Goal: Task Accomplishment & Management: Manage account settings

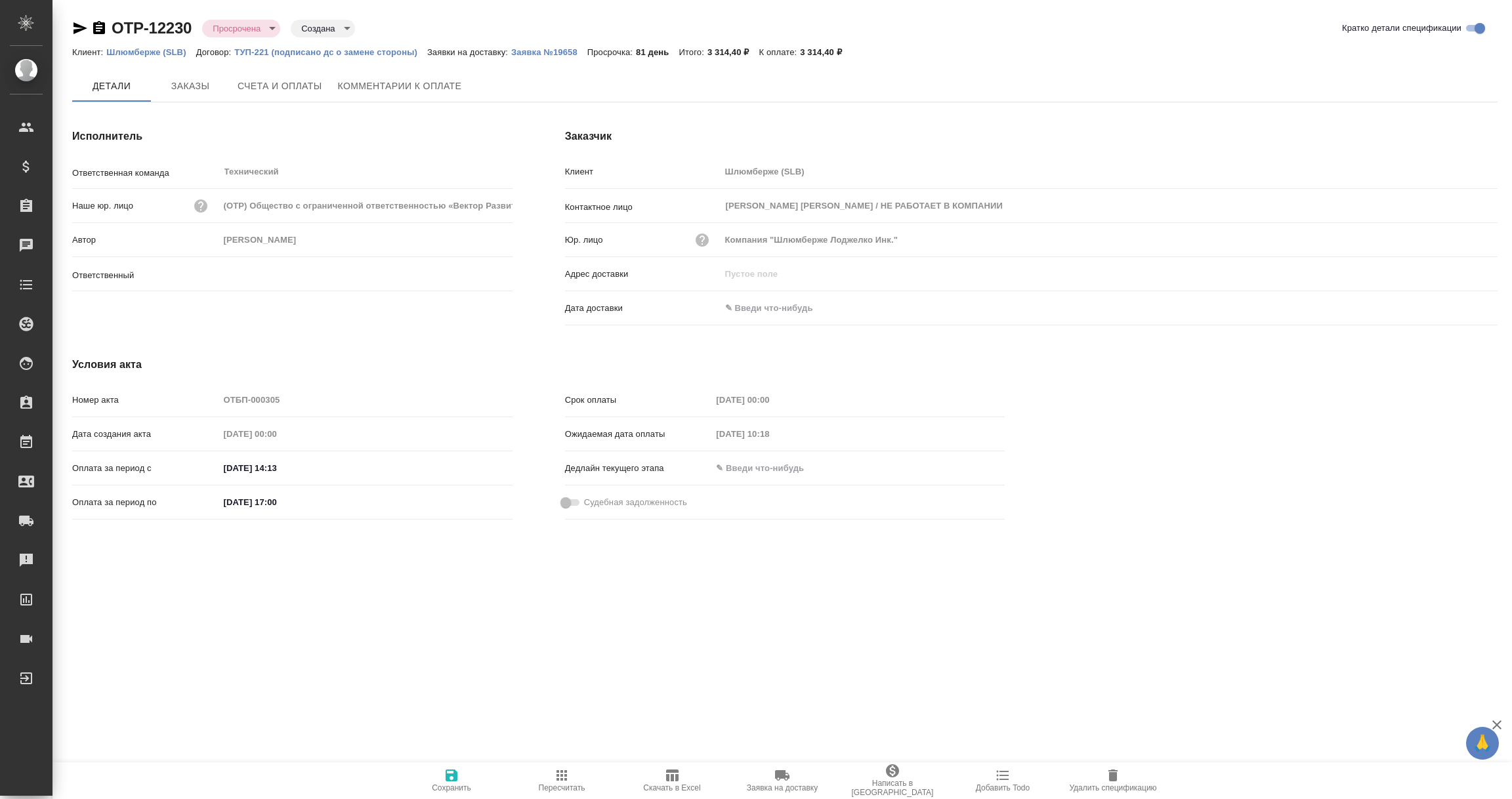
type input "[PERSON_NAME]"
click at [389, 80] on span "Комментарии к оплате" at bounding box center [400, 87] width 124 height 16
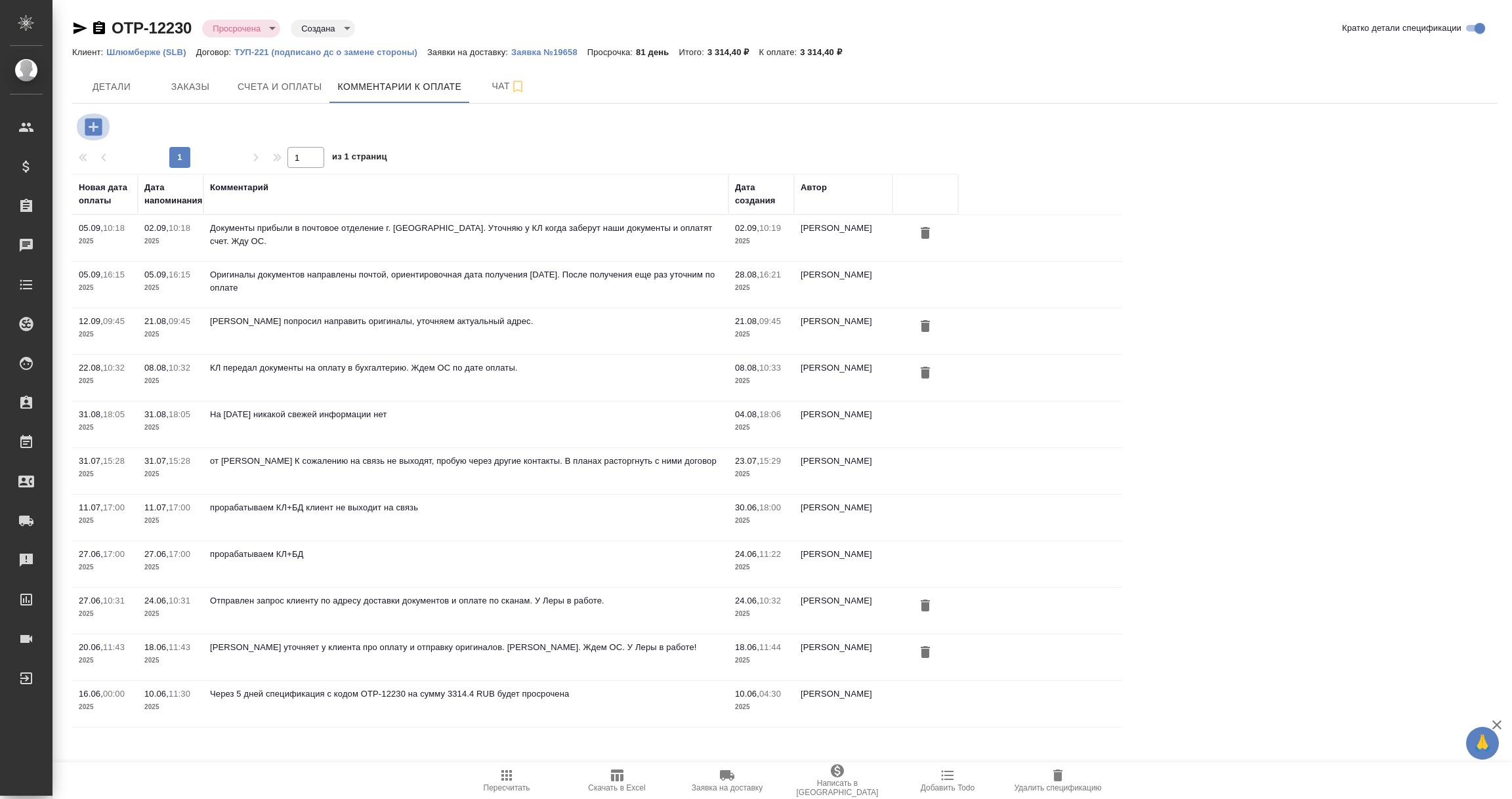
click at [96, 125] on icon "button" at bounding box center [93, 126] width 23 height 23
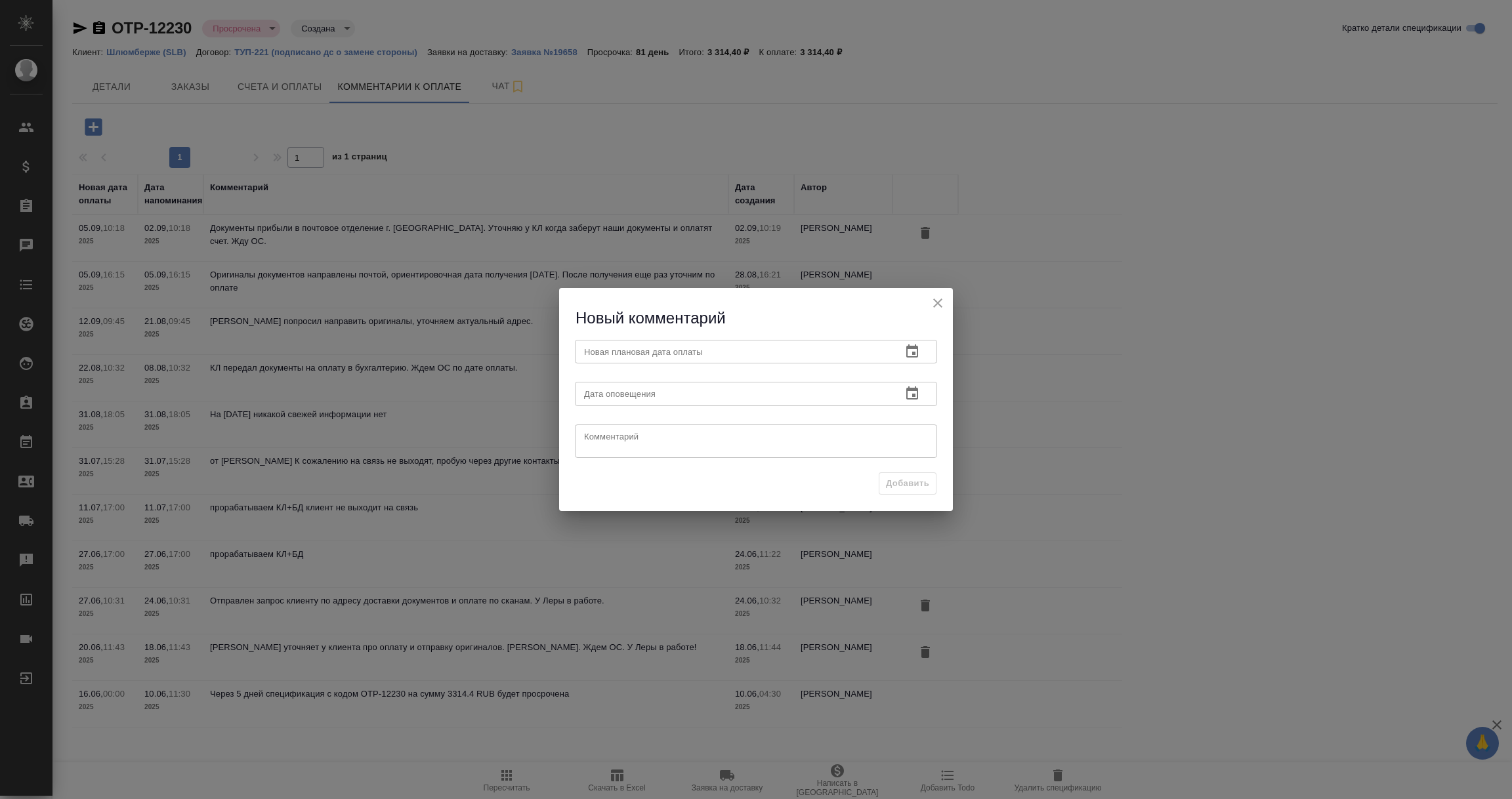
click at [914, 356] on icon "button" at bounding box center [912, 351] width 12 height 13
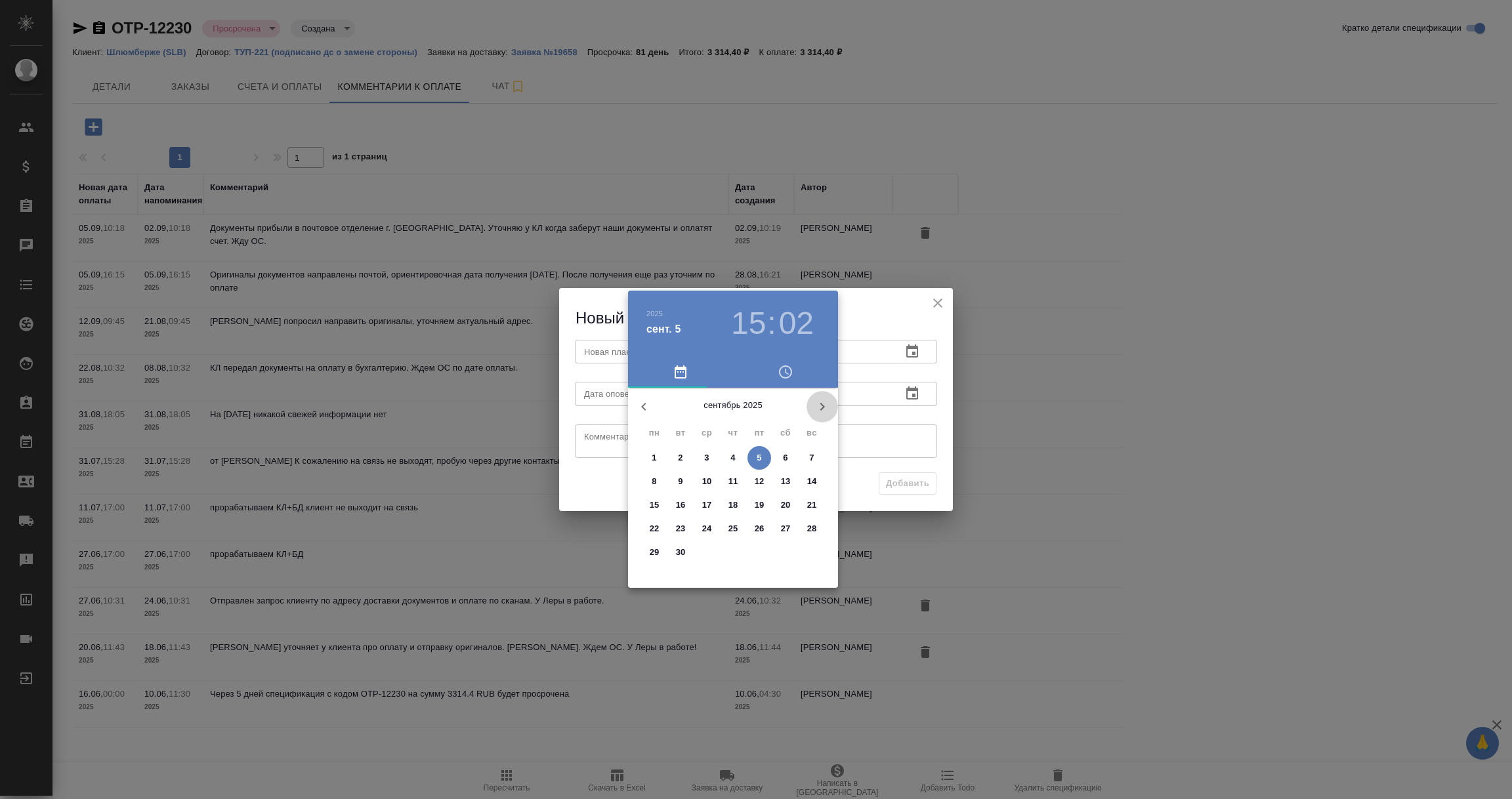
click at [818, 405] on icon "button" at bounding box center [822, 407] width 16 height 16
click at [756, 456] on p "5" at bounding box center [759, 458] width 4 height 13
type input "05.12.2025 15:02"
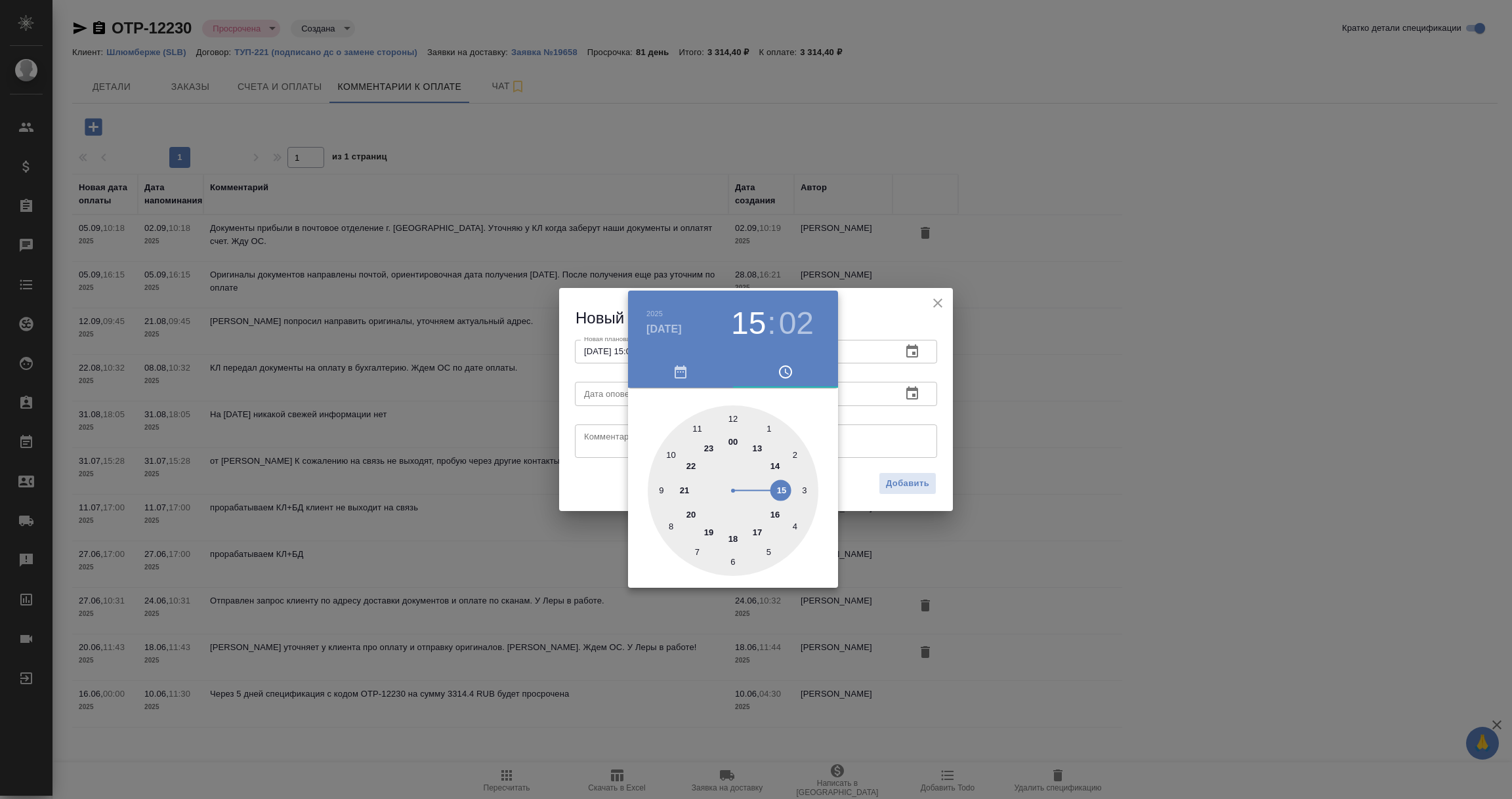
click at [922, 414] on div at bounding box center [756, 400] width 1512 height 799
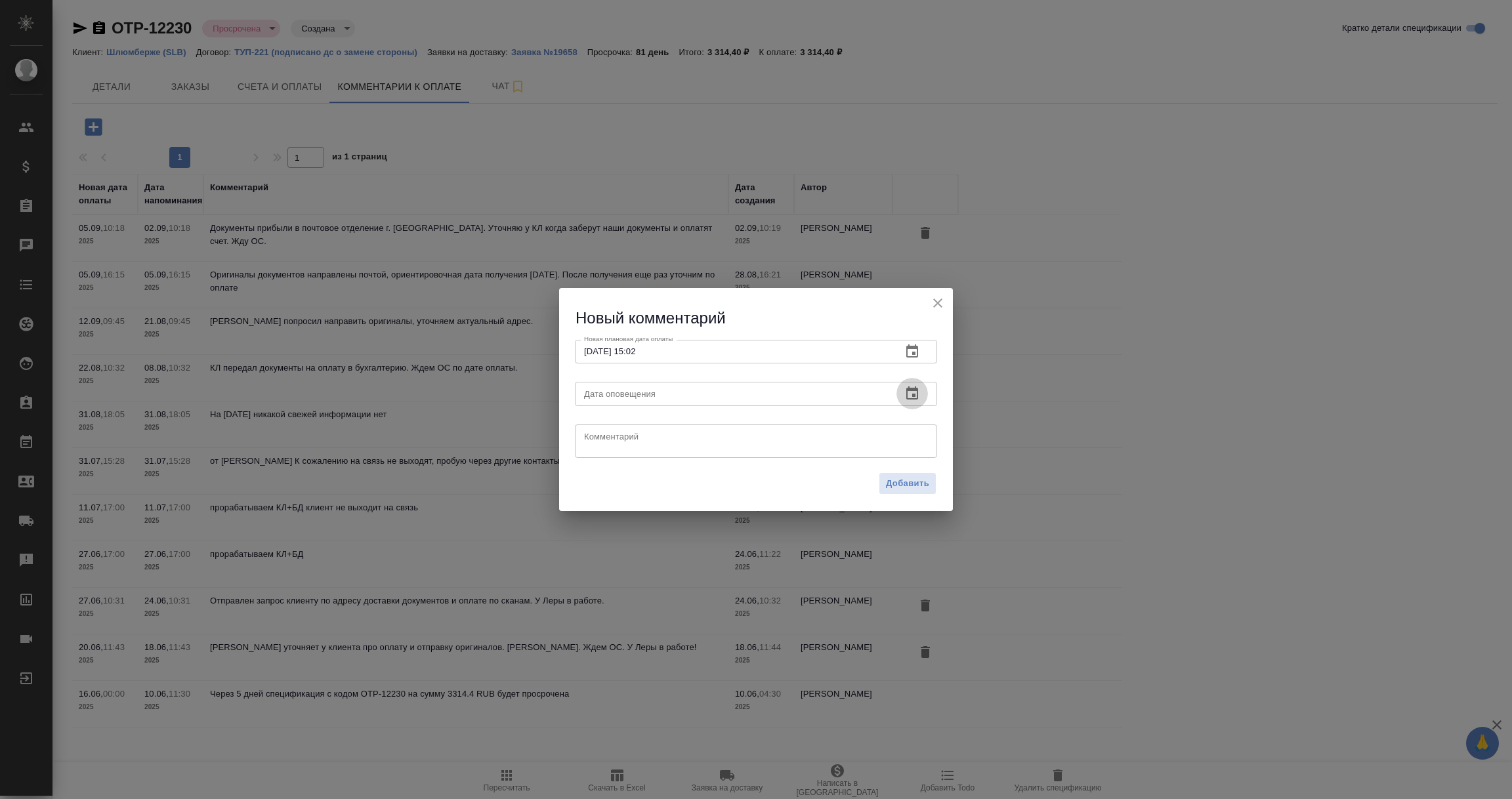
click at [911, 394] on icon "button" at bounding box center [912, 394] width 16 height 16
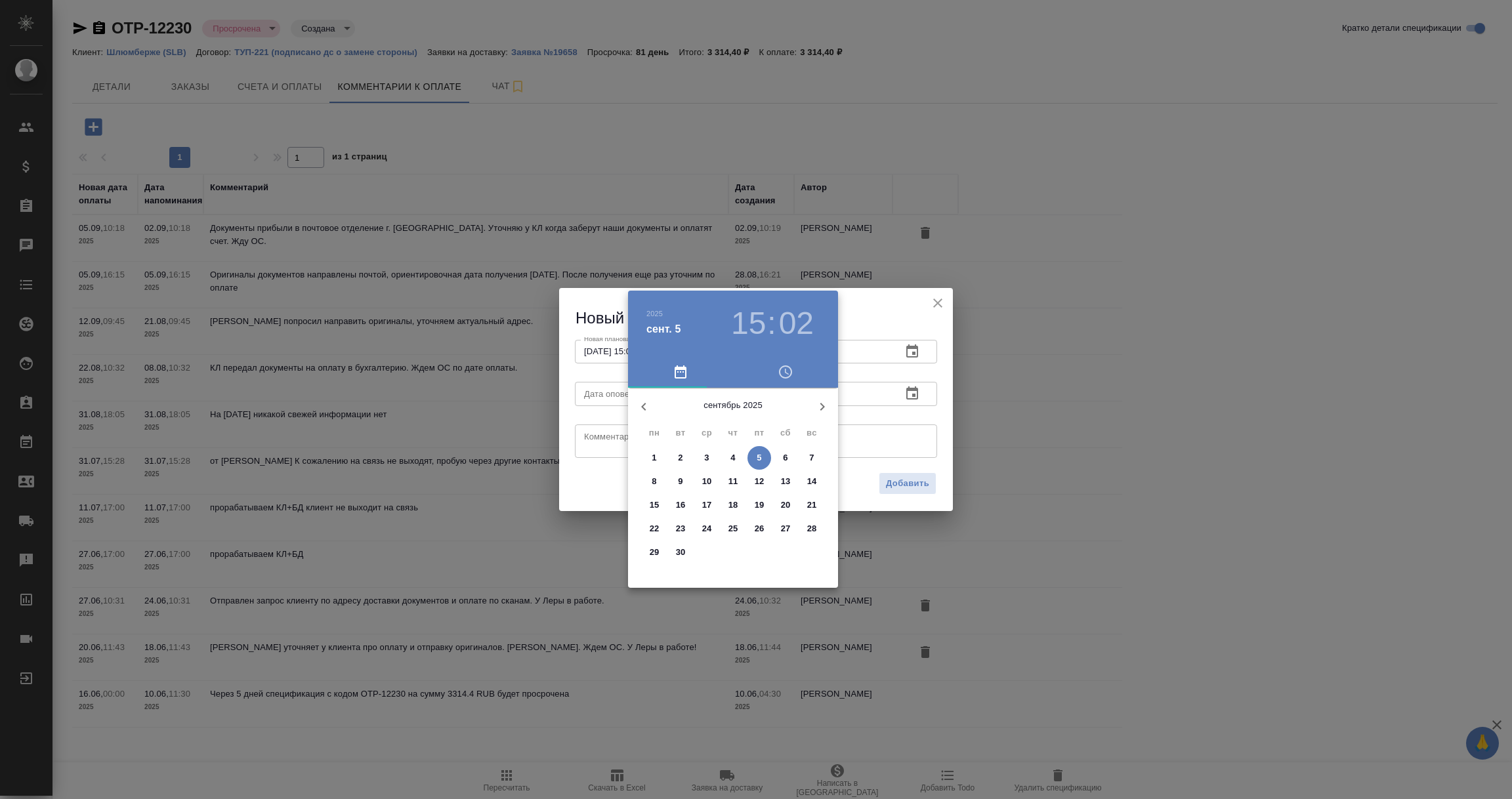
click at [758, 454] on p "5" at bounding box center [759, 458] width 4 height 13
type input "05.09.2025 15:02"
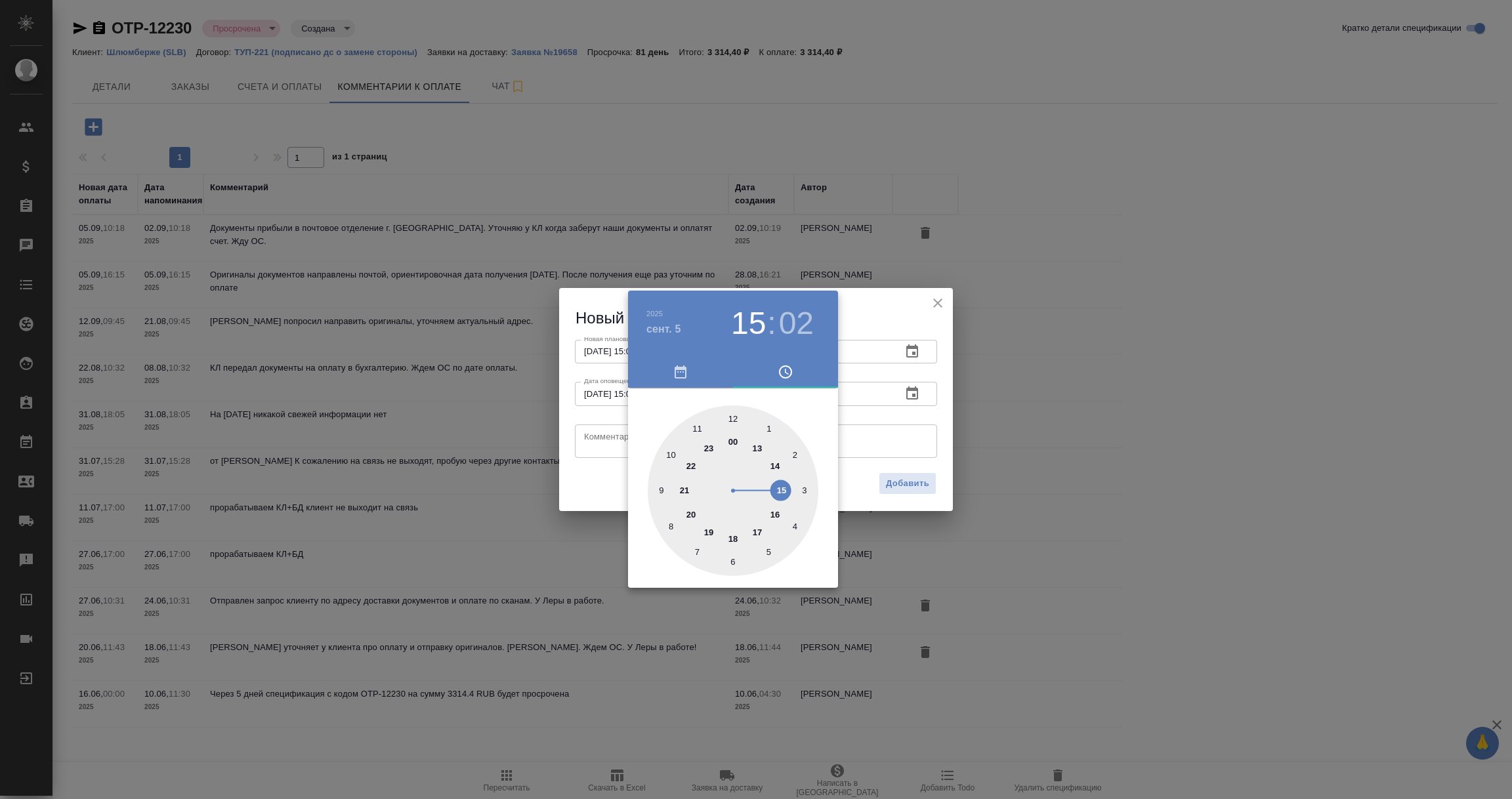
click at [596, 437] on div at bounding box center [756, 400] width 1512 height 799
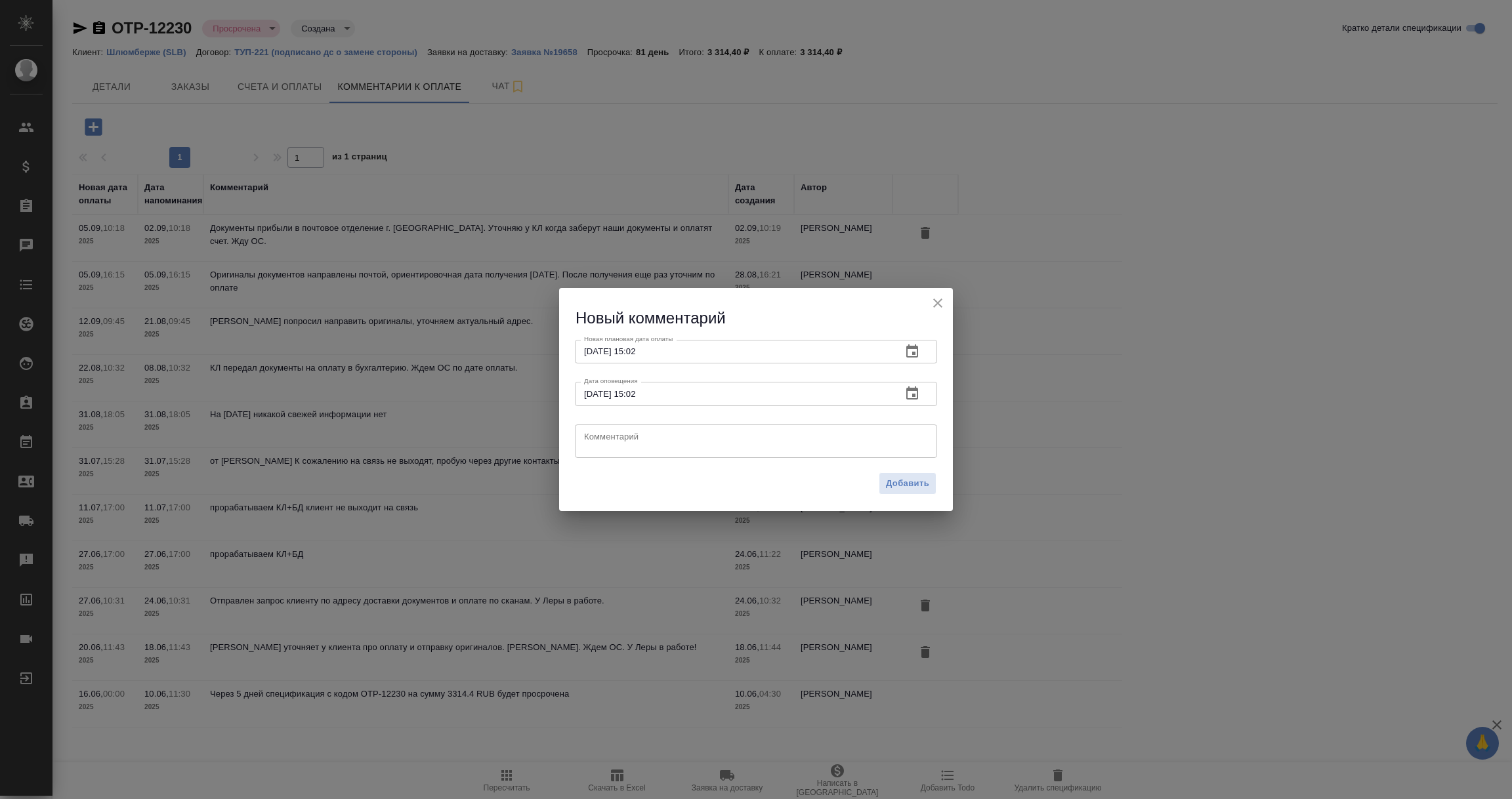
click at [596, 437] on textarea at bounding box center [756, 440] width 343 height 20
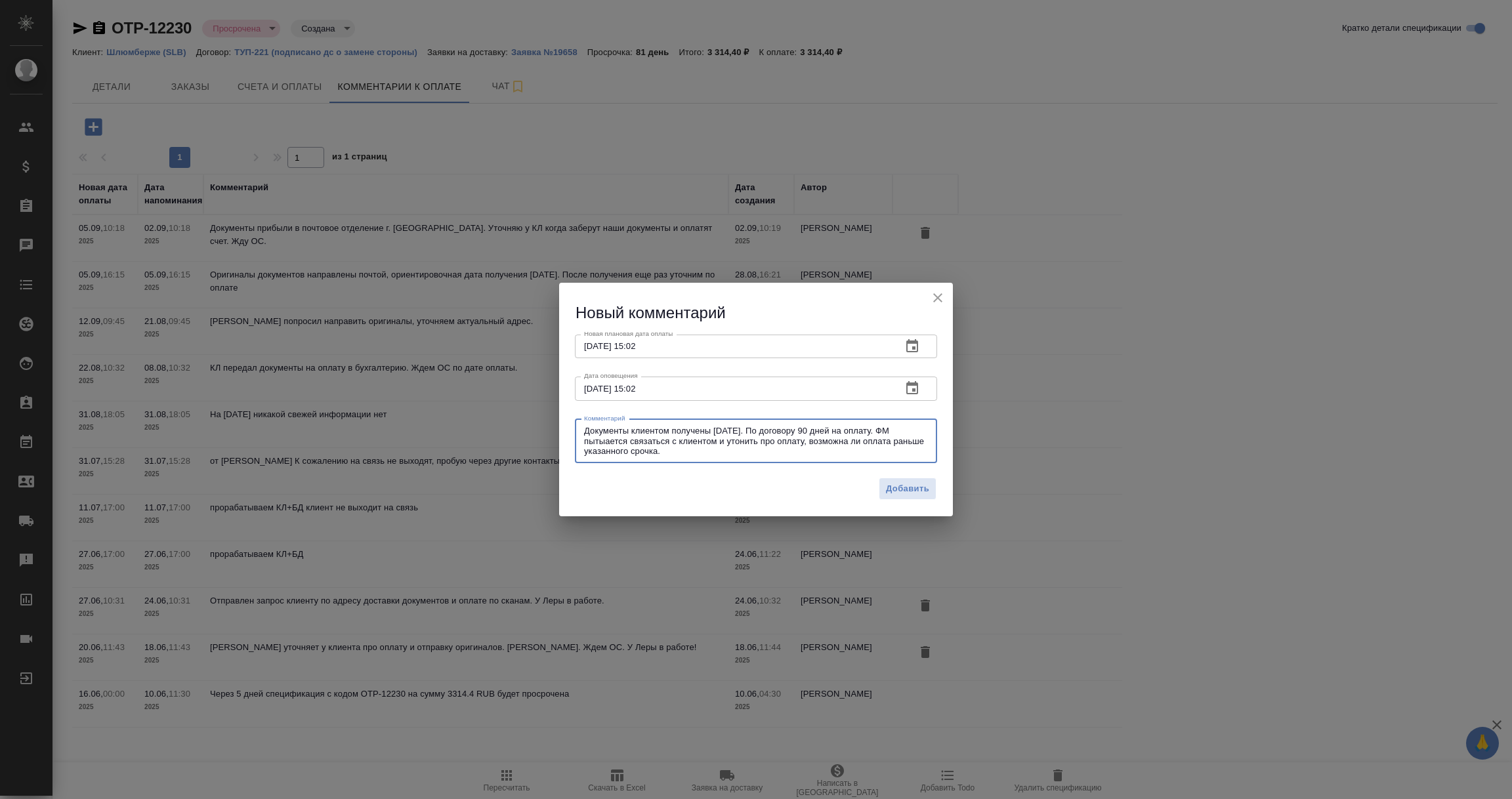
click at [601, 442] on textarea "Документы клиентом получены 2 сентября. По договору 90 дней на оплату. ФМ пытыа…" at bounding box center [756, 440] width 343 height 30
type textarea "Документы клиентом получены 2 сентября. По договору 90 дней на оплату. ФМ пытае…"
click at [904, 483] on span "Добавить" at bounding box center [907, 489] width 43 height 15
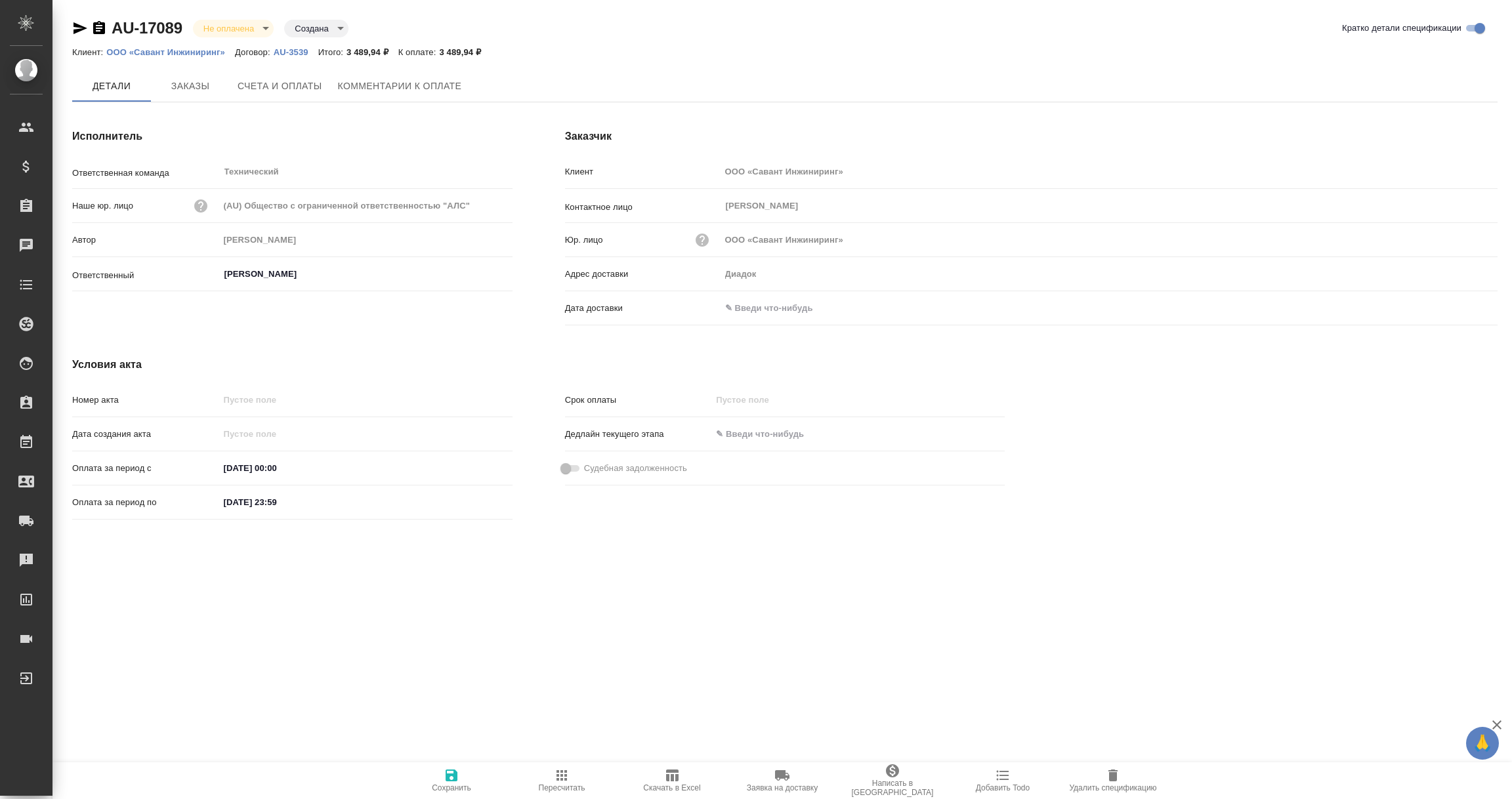
click at [774, 305] on input "text" at bounding box center [778, 308] width 115 height 19
click at [1462, 310] on icon "button" at bounding box center [1459, 307] width 12 height 13
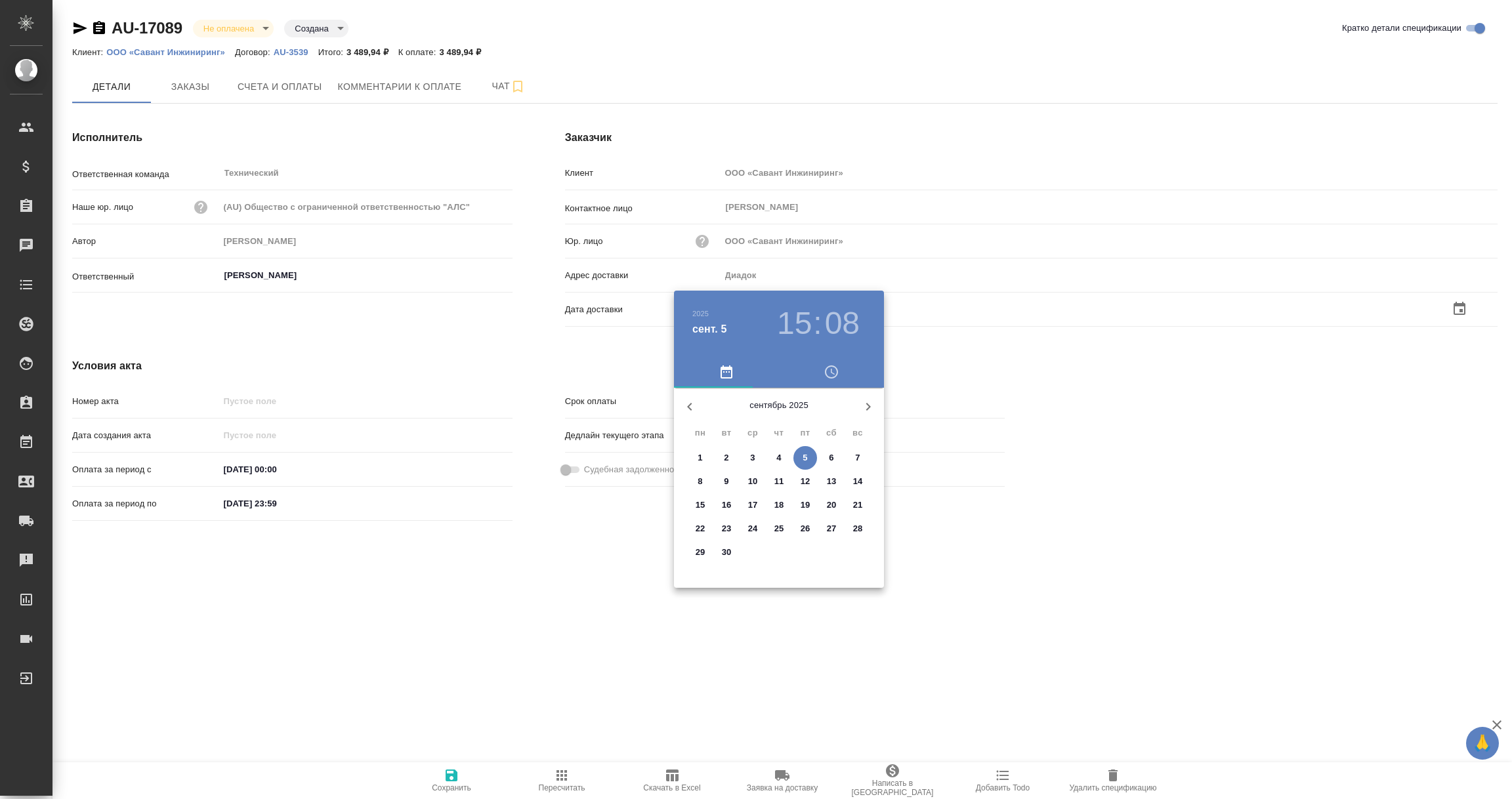
click at [802, 459] on p "5" at bounding box center [805, 458] width 4 height 13
type input "05.09.2025 15:08"
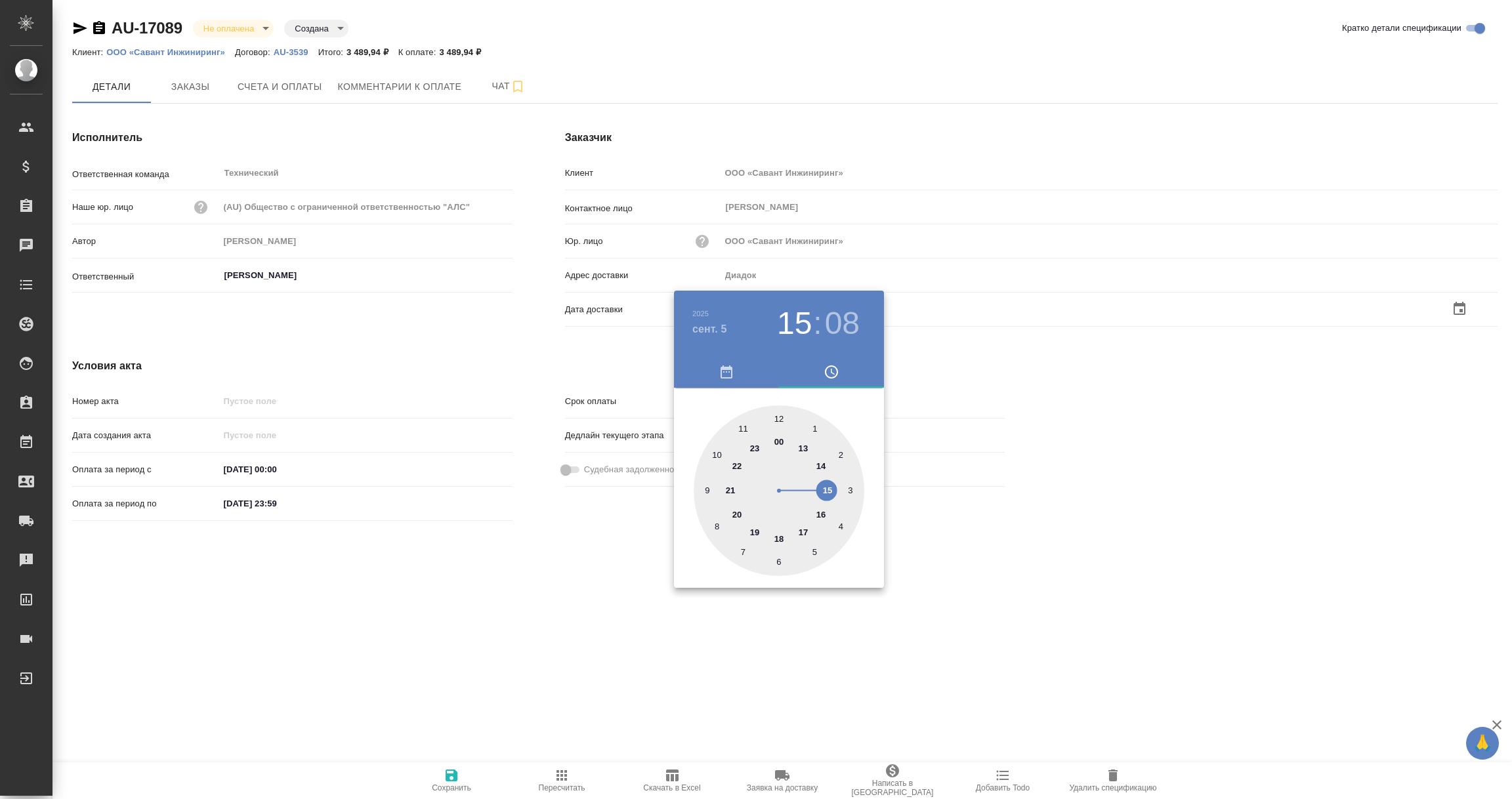
click at [504, 579] on div at bounding box center [756, 400] width 1512 height 799
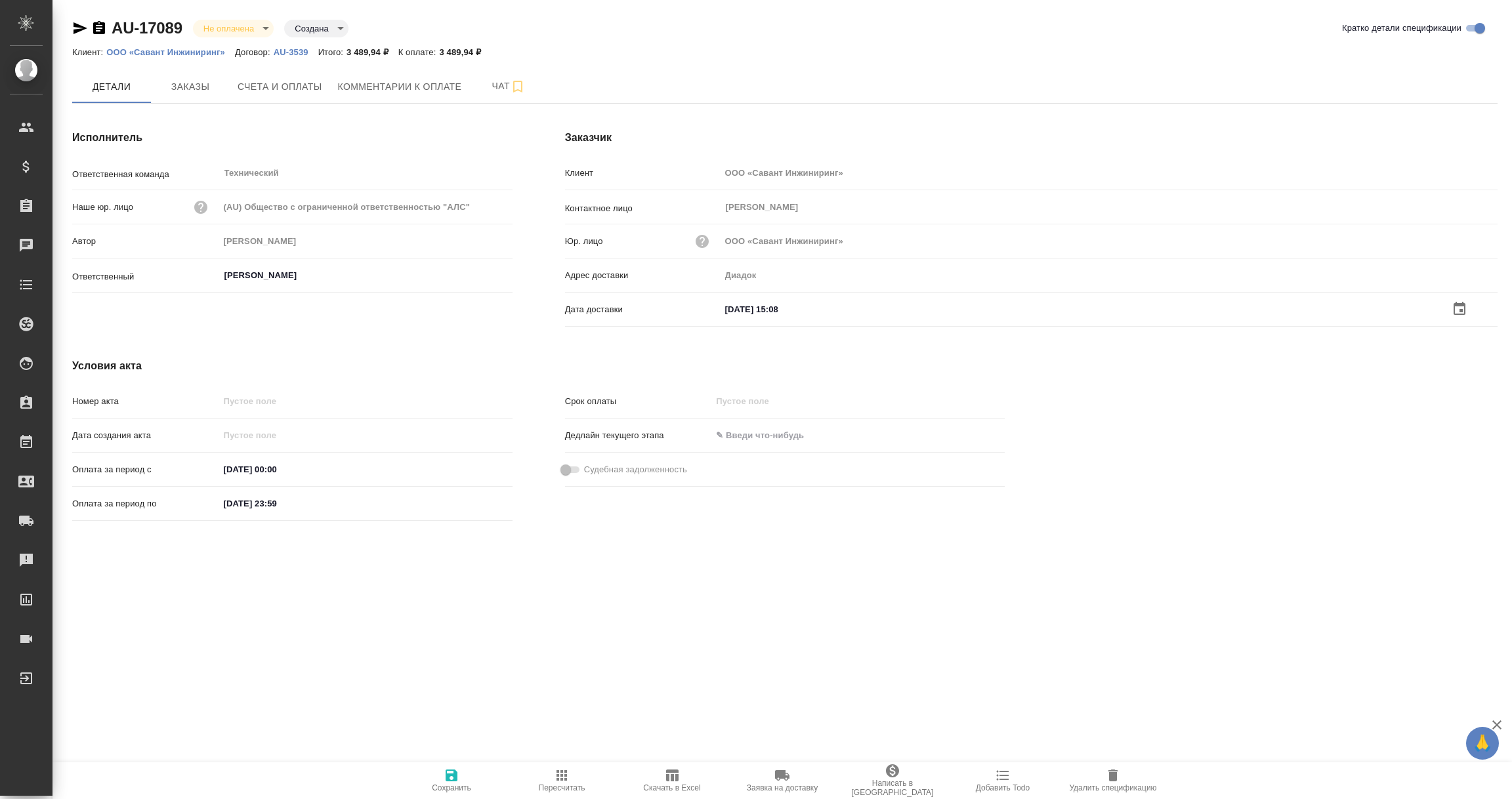
click at [449, 779] on icon "button" at bounding box center [452, 775] width 12 height 12
click at [779, 305] on input "text" at bounding box center [778, 308] width 115 height 19
click at [1468, 305] on div at bounding box center [1474, 309] width 46 height 16
click at [1459, 310] on icon "button" at bounding box center [1459, 308] width 12 height 13
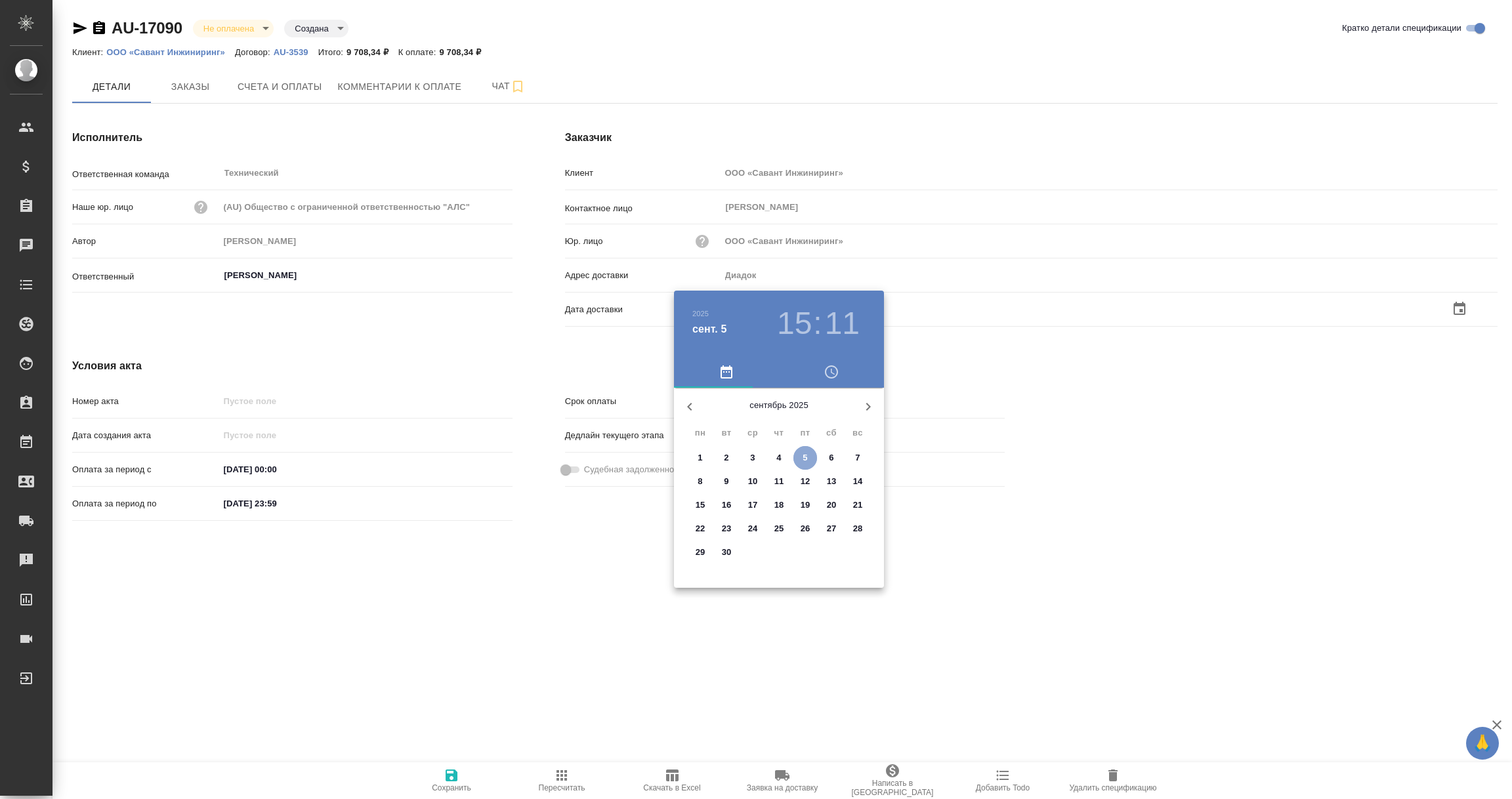
click at [802, 457] on p "5" at bounding box center [805, 458] width 4 height 13
type input "[DATE] 15:11"
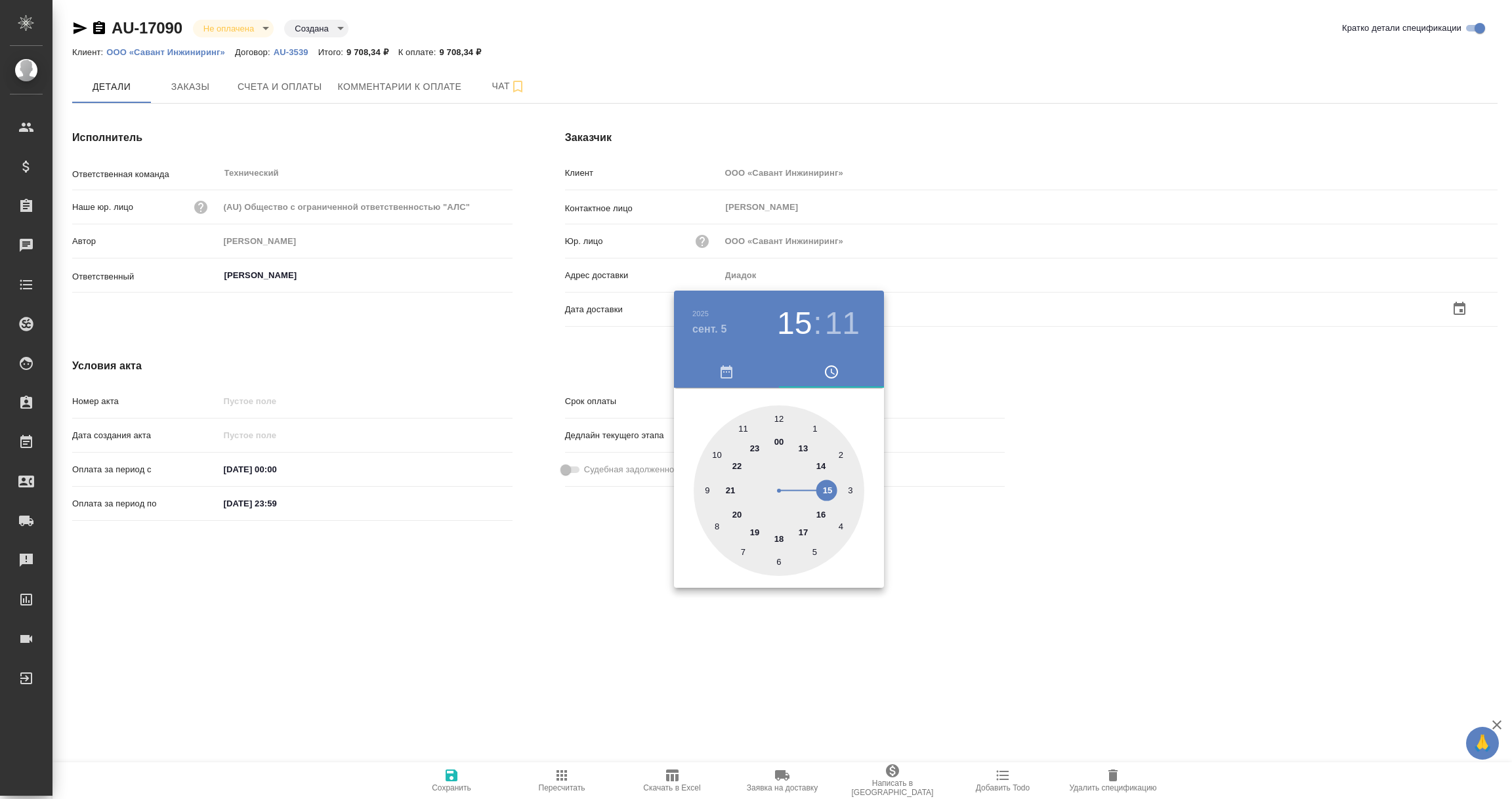
click at [544, 583] on div at bounding box center [756, 400] width 1512 height 799
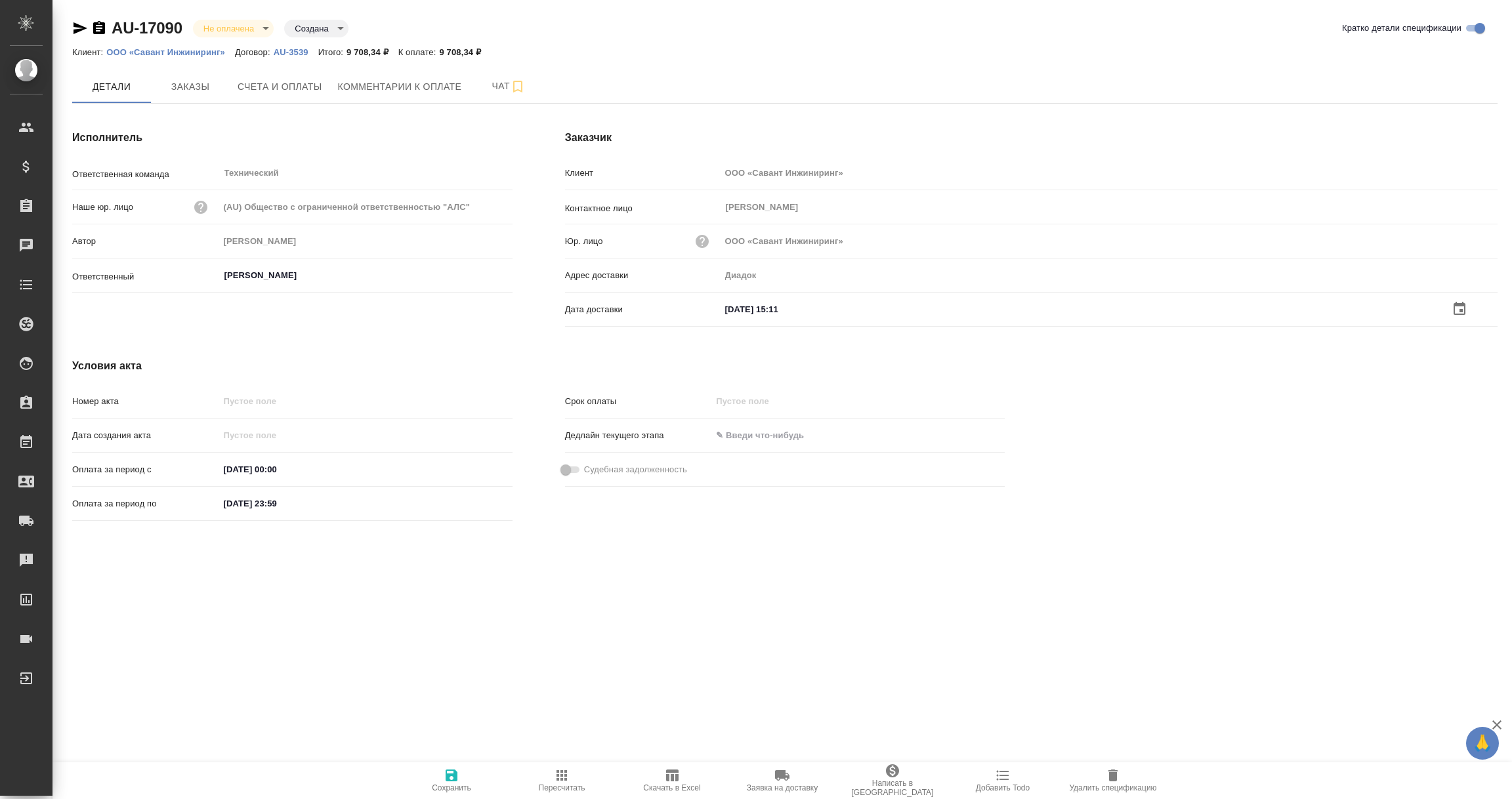
click at [440, 785] on span "Сохранить" at bounding box center [452, 787] width 39 height 9
click at [762, 310] on input "text" at bounding box center [778, 308] width 115 height 19
click at [1462, 305] on icon "button" at bounding box center [1459, 308] width 16 height 16
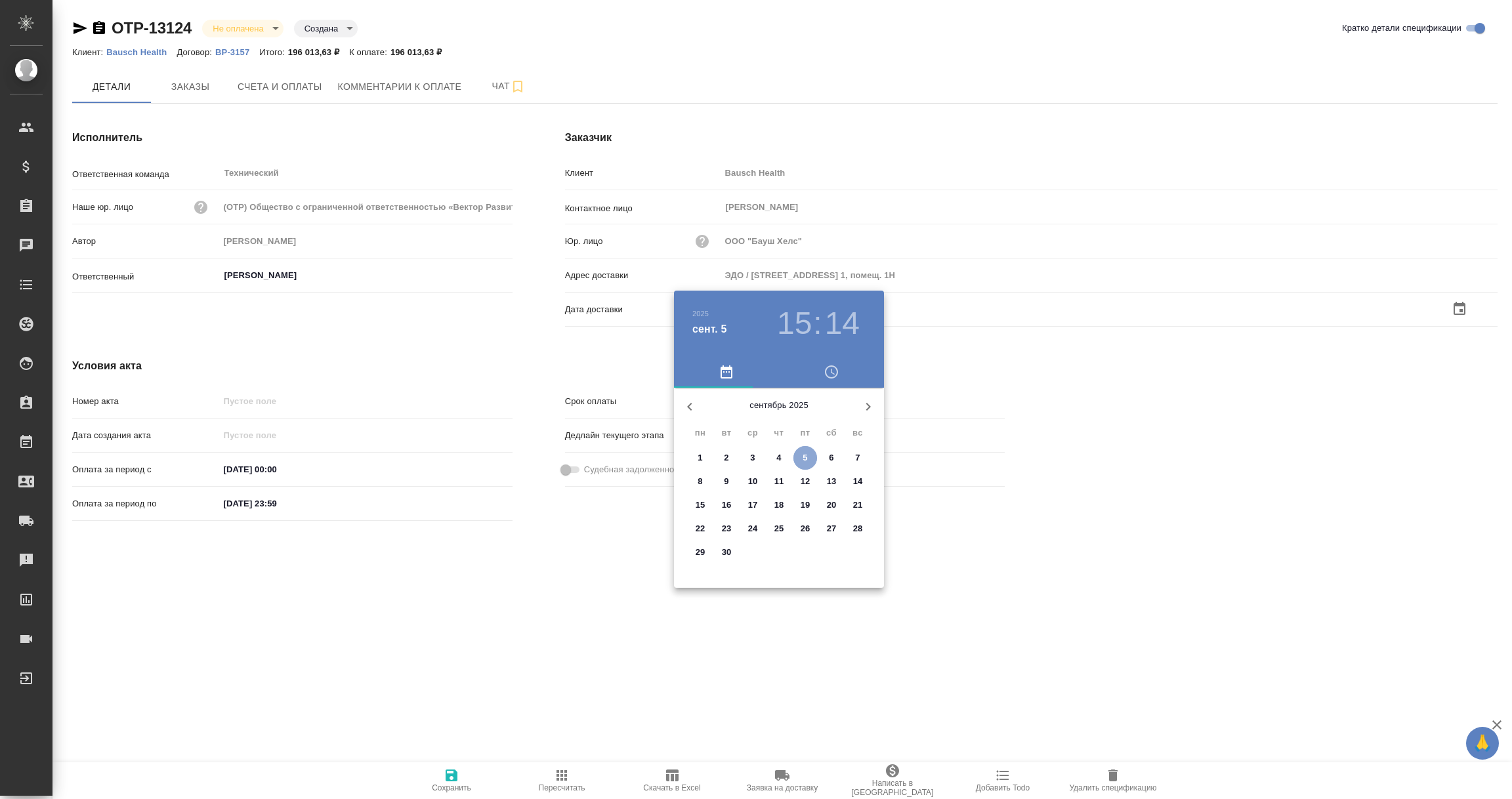
click at [802, 457] on p "5" at bounding box center [805, 458] width 4 height 13
type input "05.09.2025 15:14"
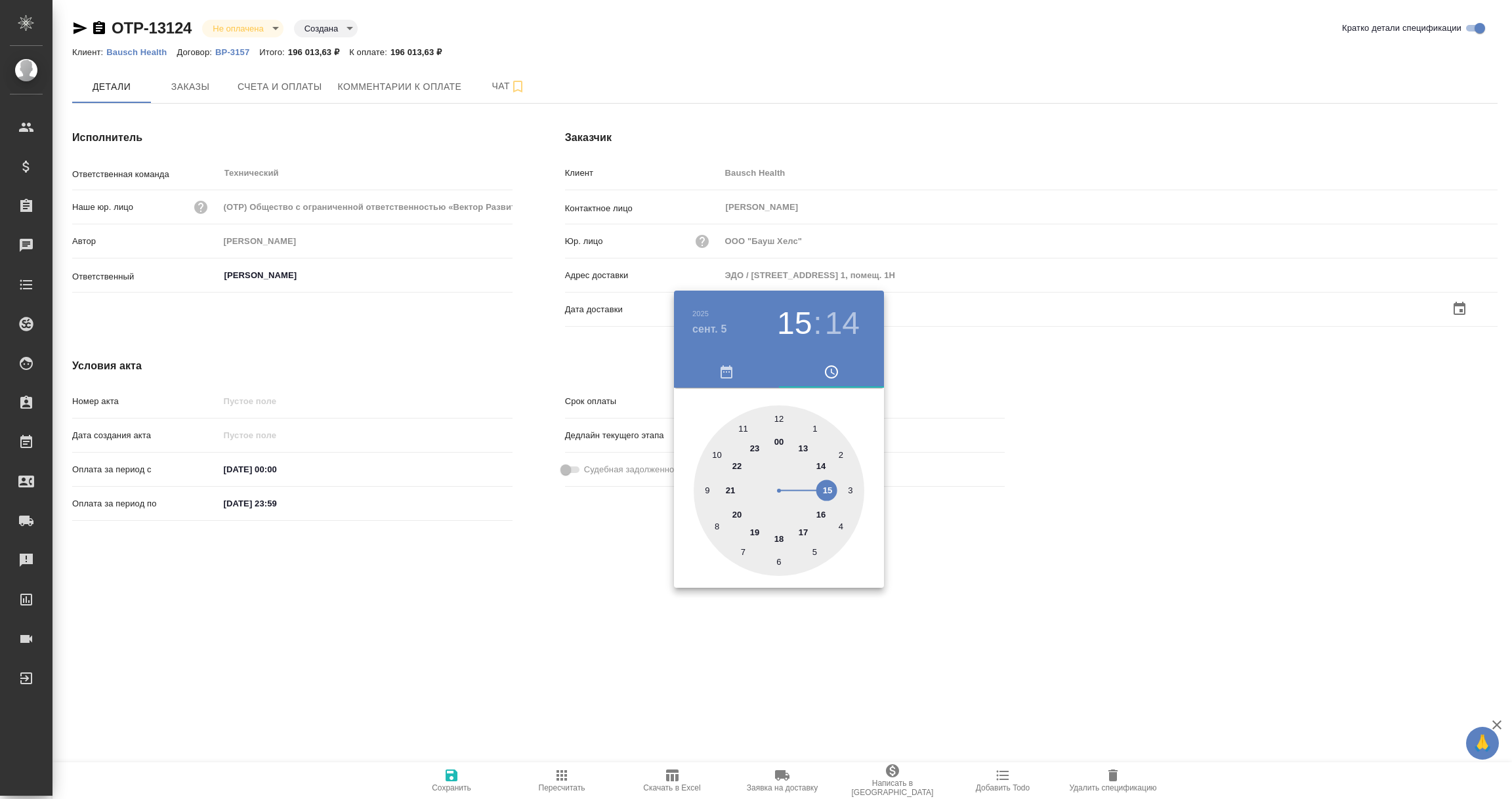
click at [393, 600] on div at bounding box center [756, 400] width 1512 height 799
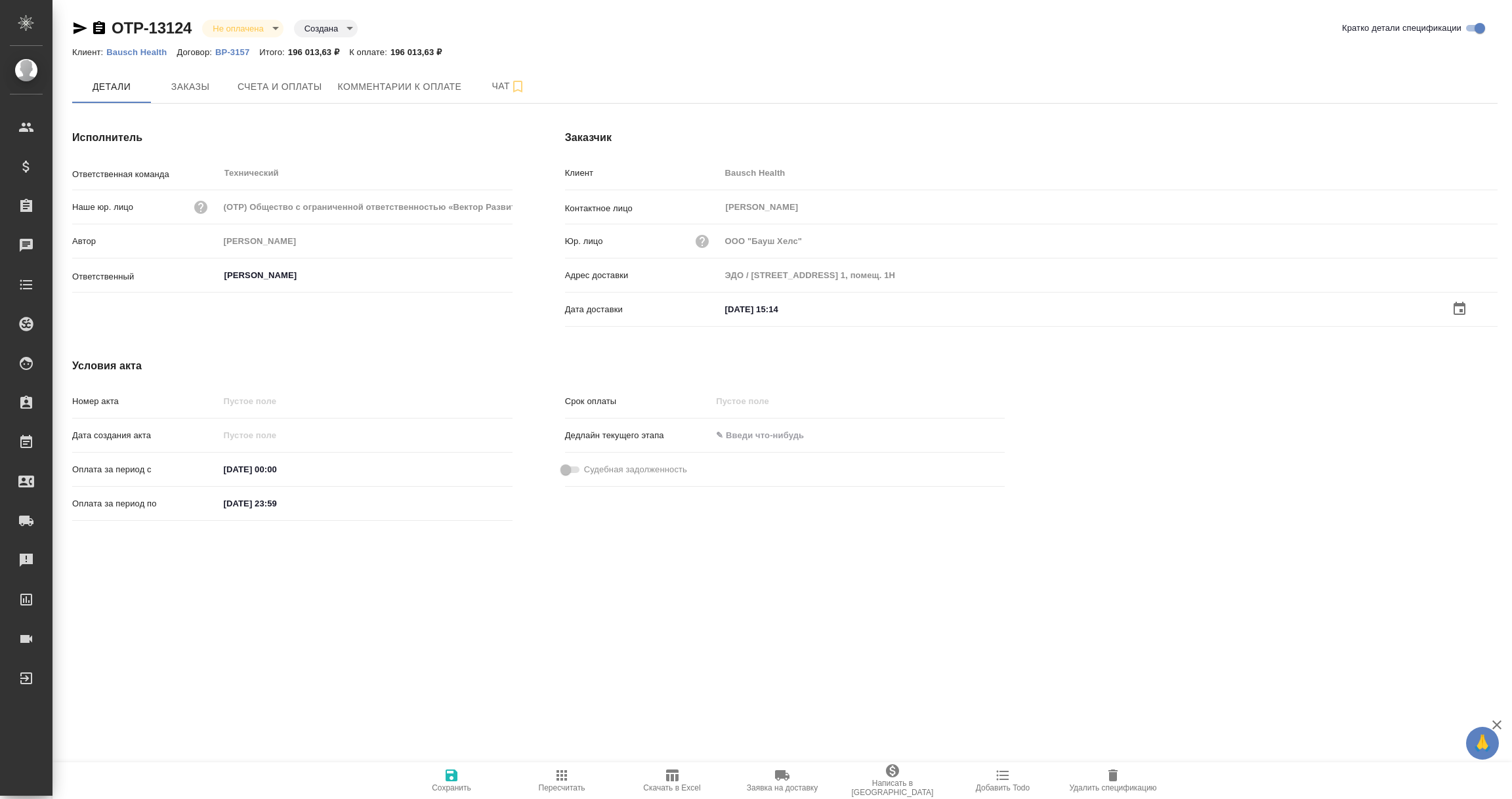
click at [452, 774] on icon "button" at bounding box center [452, 775] width 12 height 12
click at [775, 308] on input "text" at bounding box center [778, 308] width 115 height 19
click at [1458, 312] on icon "button" at bounding box center [1459, 309] width 16 height 16
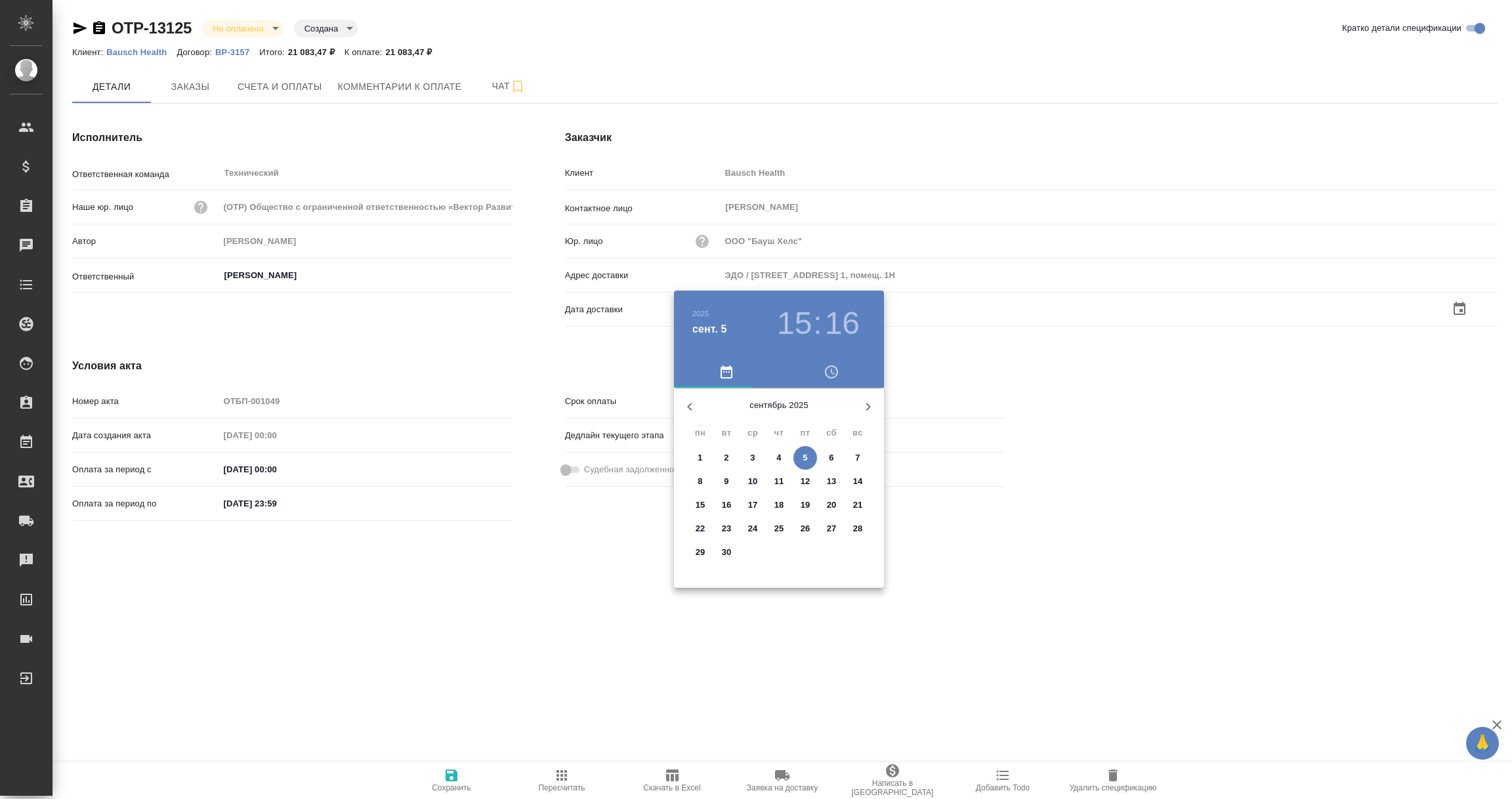
click at [807, 455] on p "5" at bounding box center [805, 458] width 4 height 13
type input "05.09.2025 15:16"
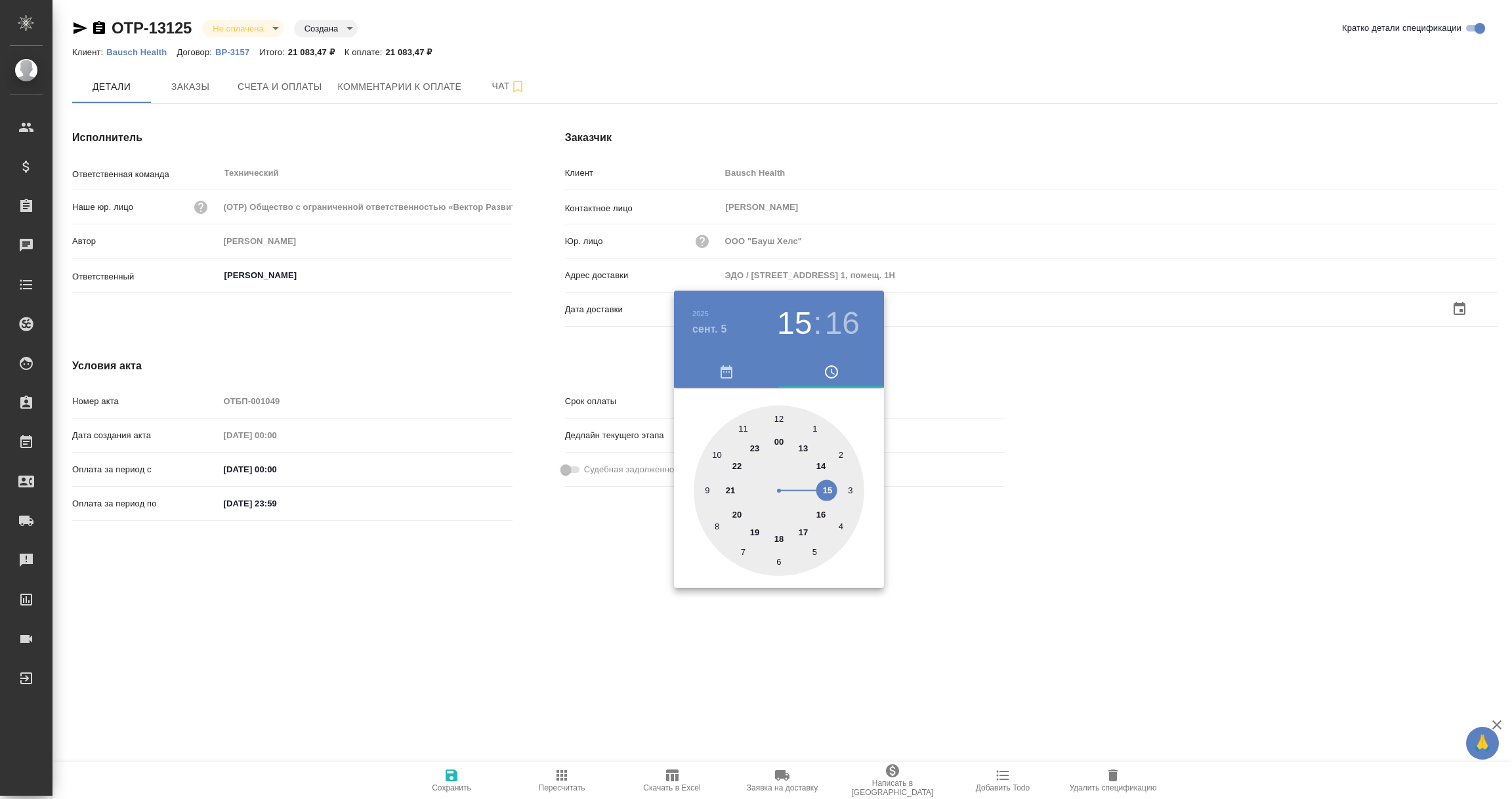
click at [534, 573] on div at bounding box center [756, 400] width 1512 height 799
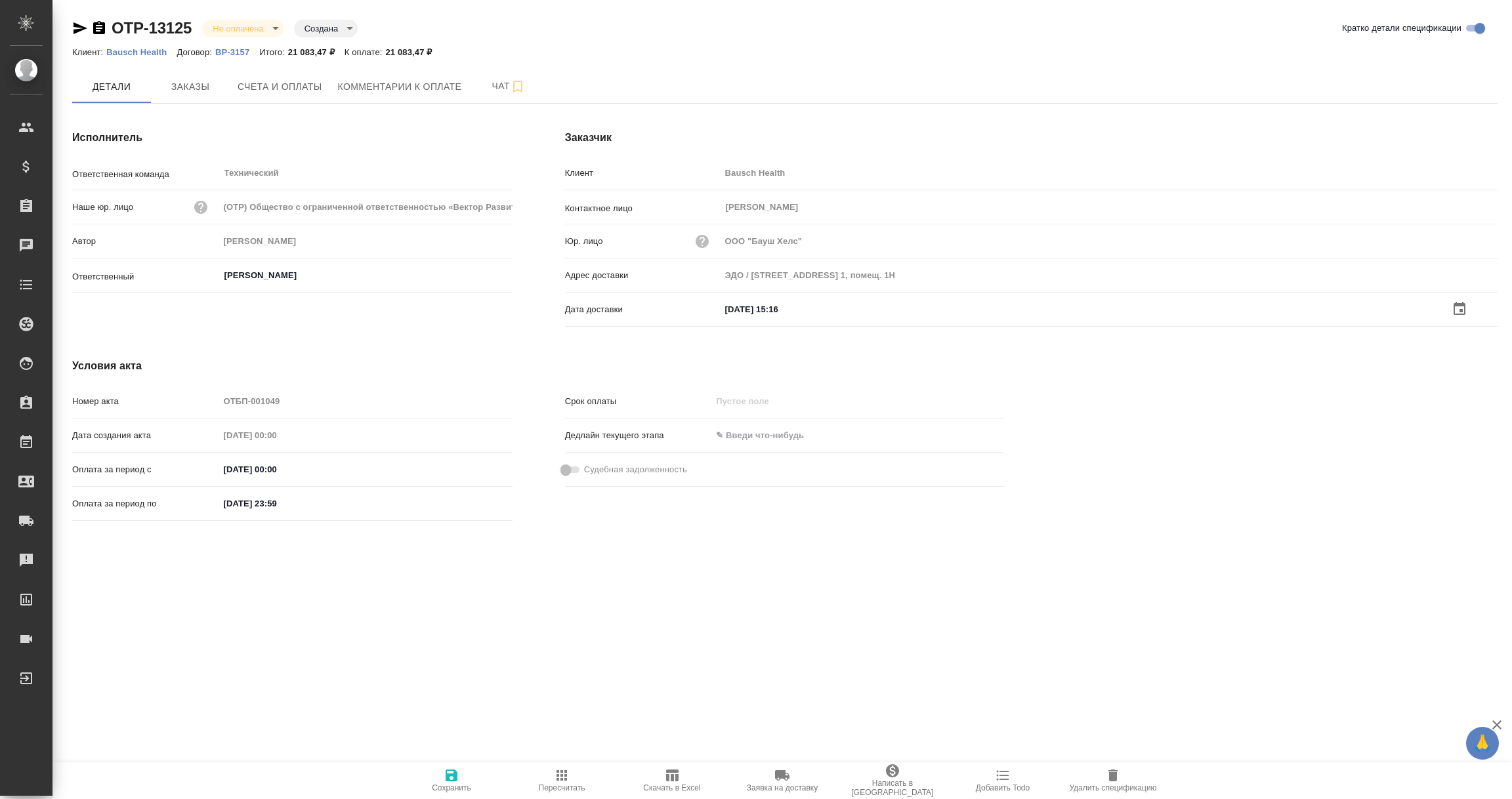
click at [460, 776] on span "Сохранить" at bounding box center [451, 780] width 94 height 25
click at [758, 310] on input "text" at bounding box center [778, 308] width 115 height 19
click at [1454, 306] on icon "button" at bounding box center [1459, 307] width 12 height 13
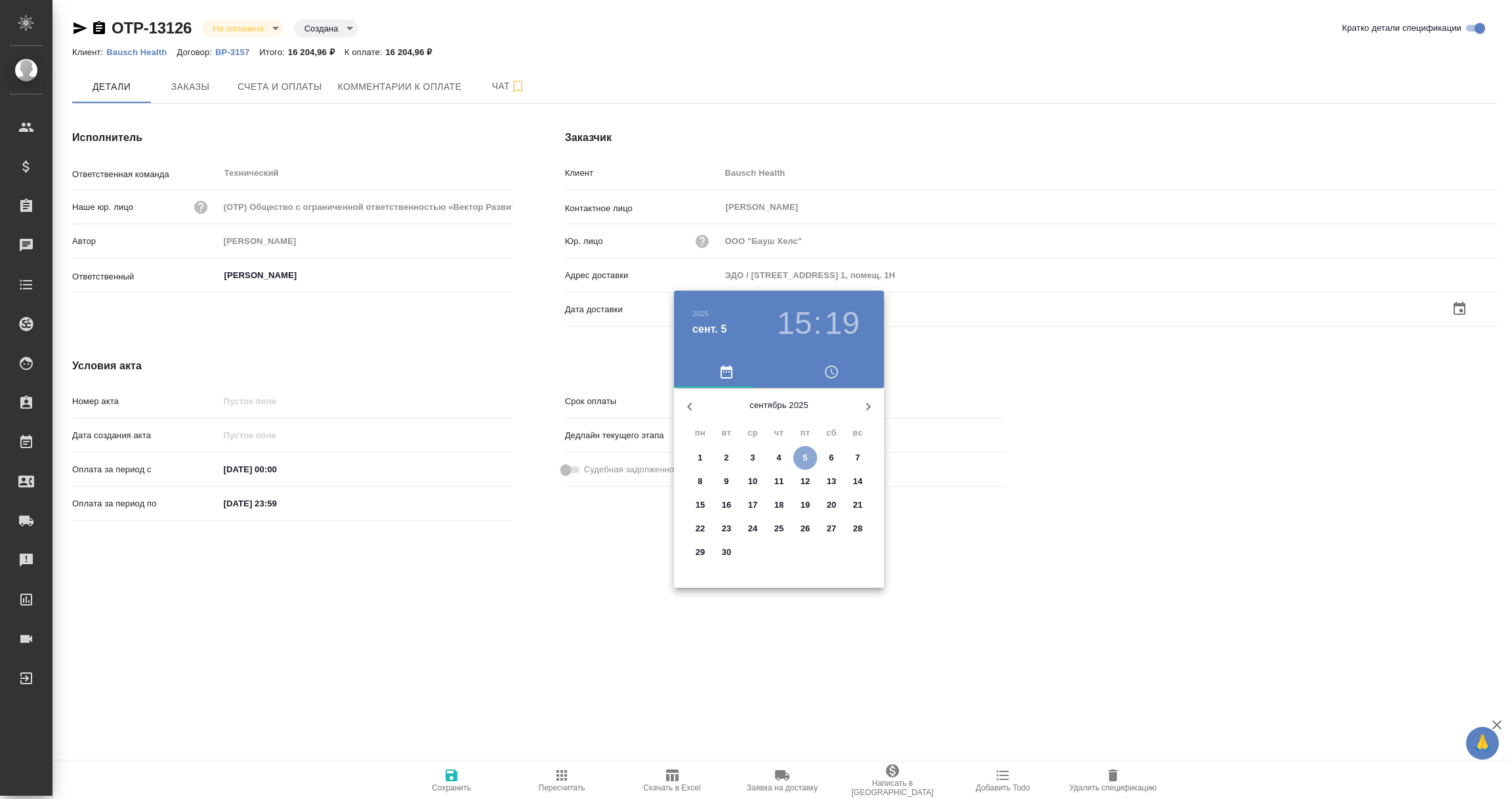
click at [796, 461] on span "5" at bounding box center [805, 458] width 23 height 13
type input "05.09.2025 15:19"
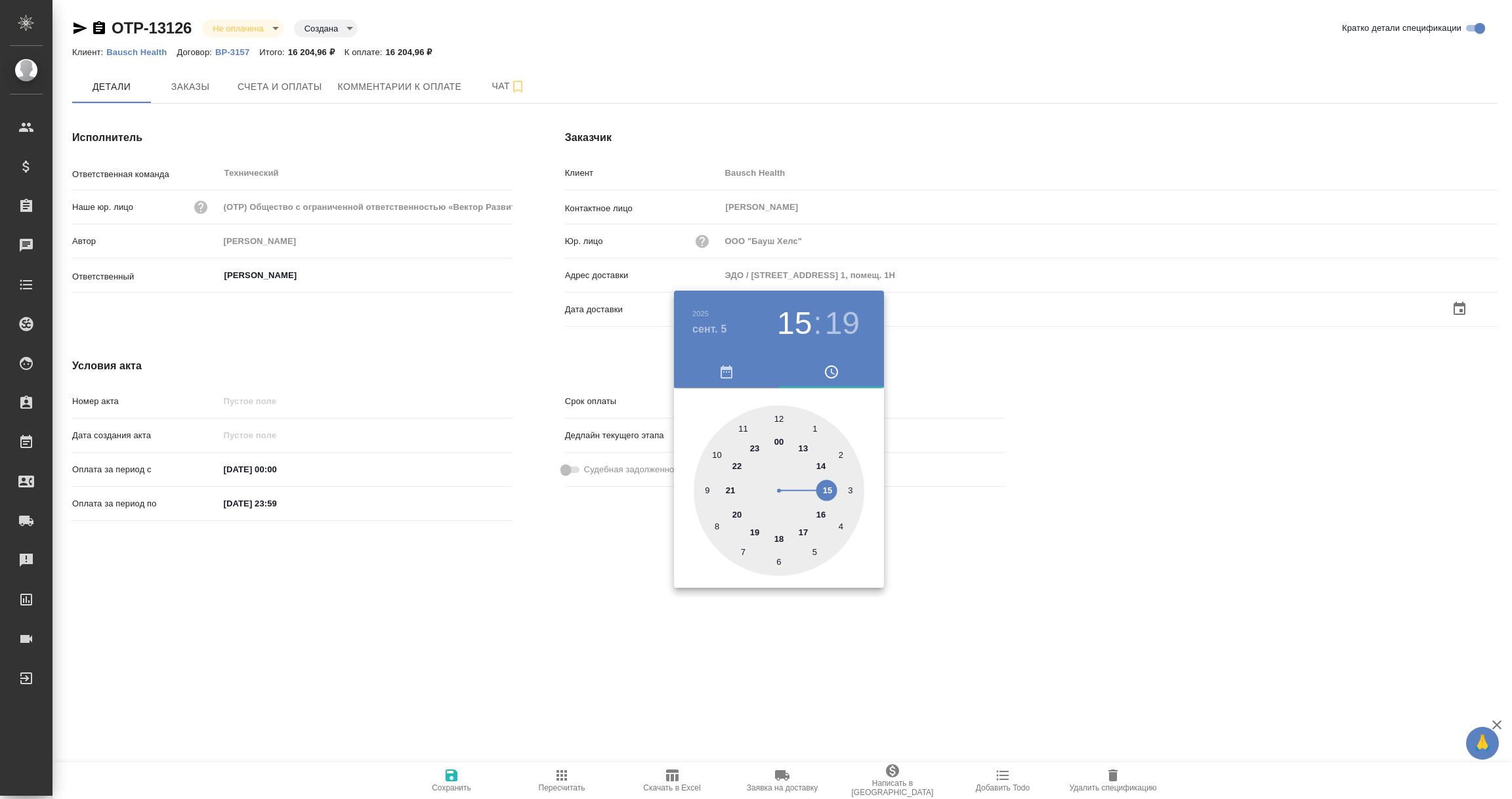
click at [558, 566] on div at bounding box center [756, 400] width 1512 height 799
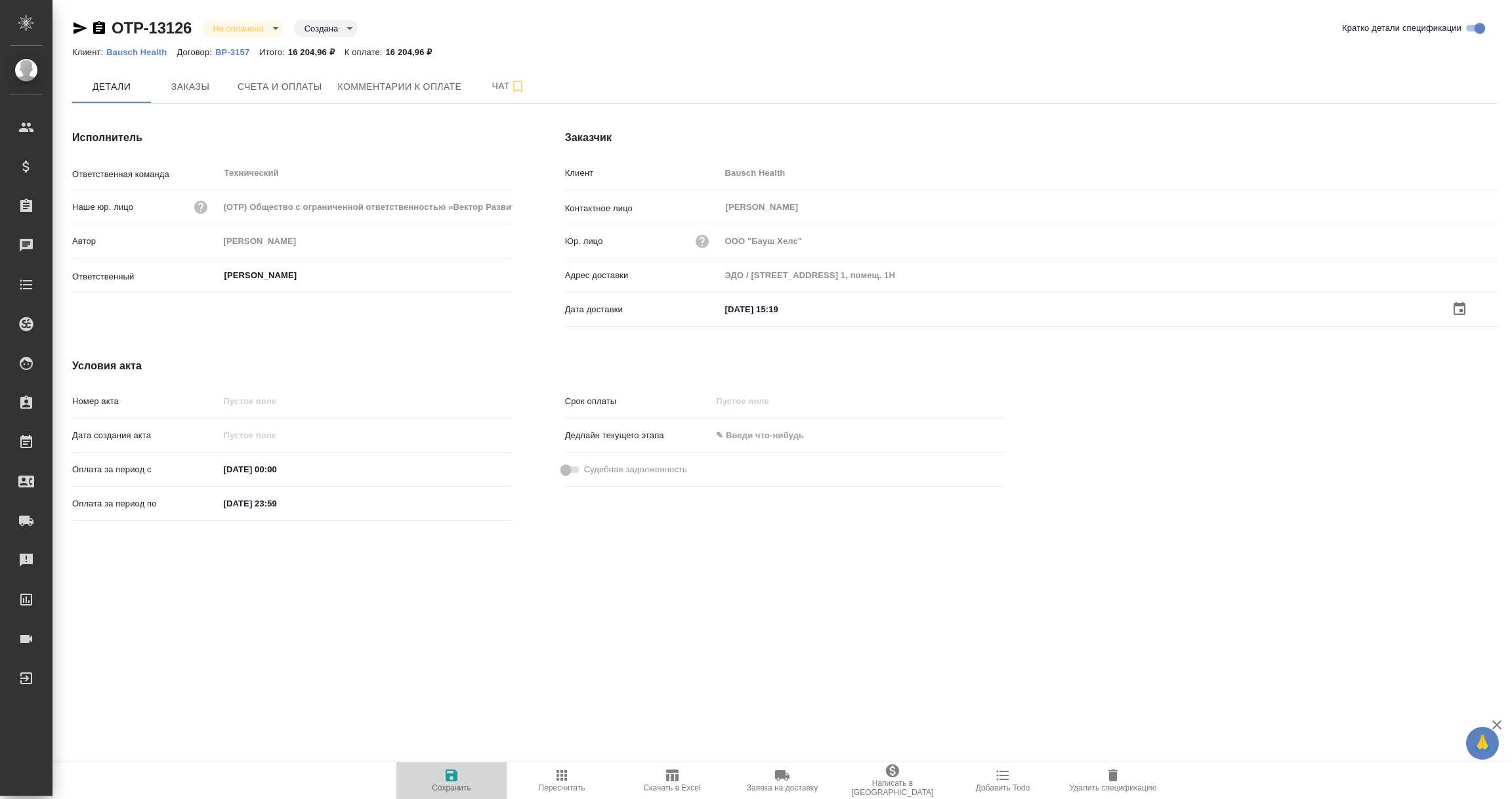
click at [454, 779] on icon "button" at bounding box center [452, 775] width 12 height 12
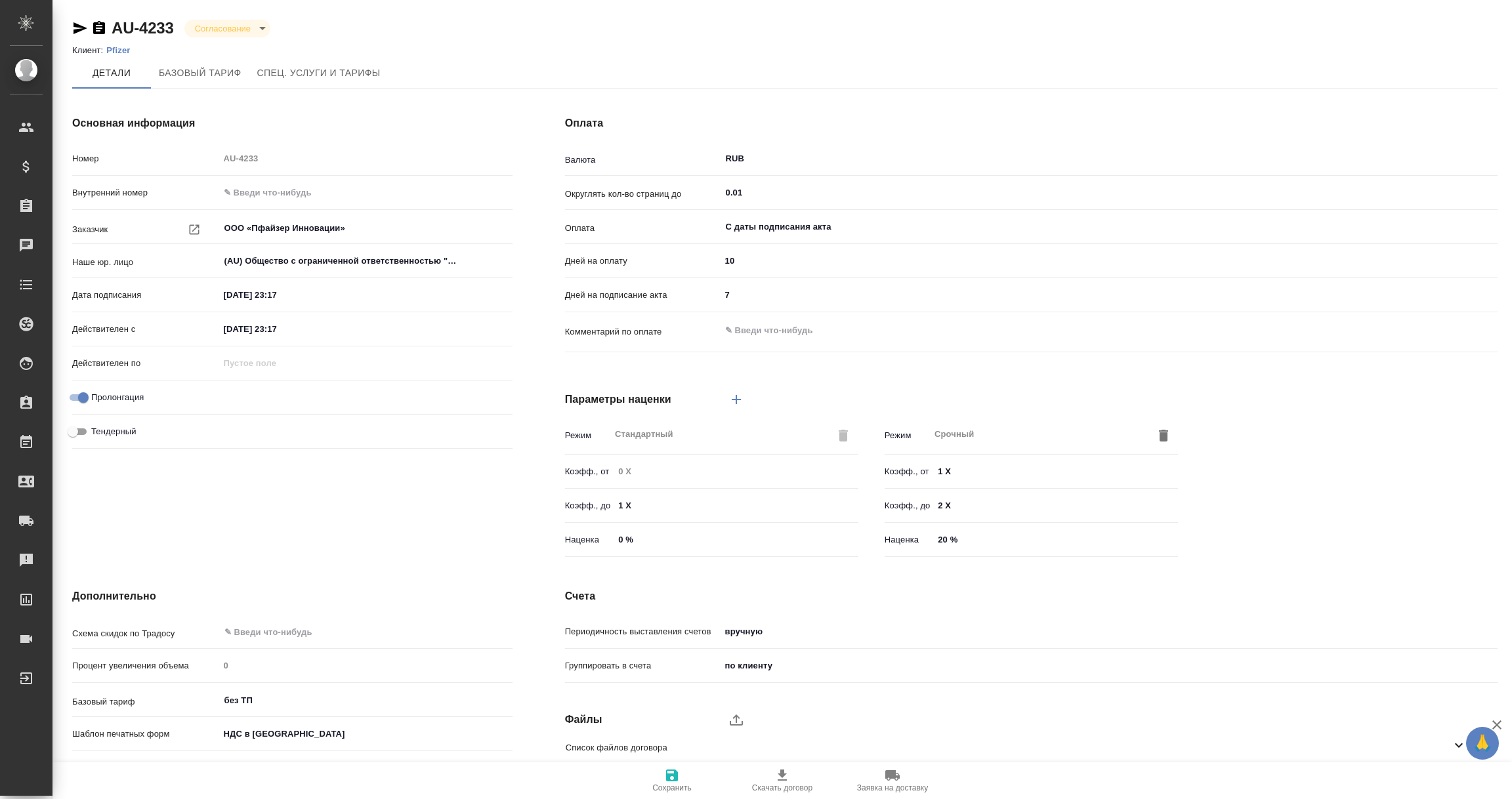
scroll to position [93, 0]
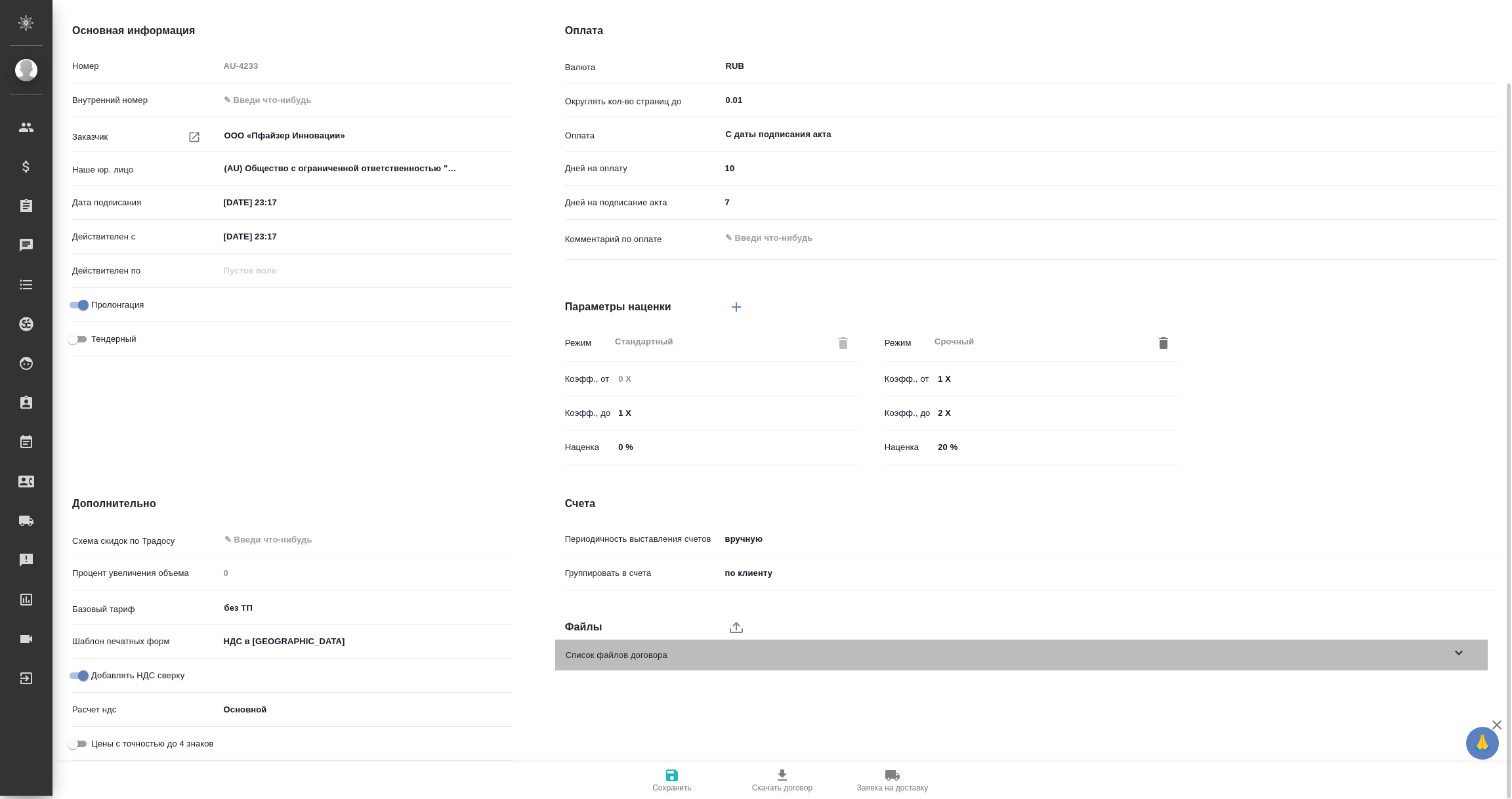
click at [1456, 652] on icon at bounding box center [1459, 653] width 16 height 16
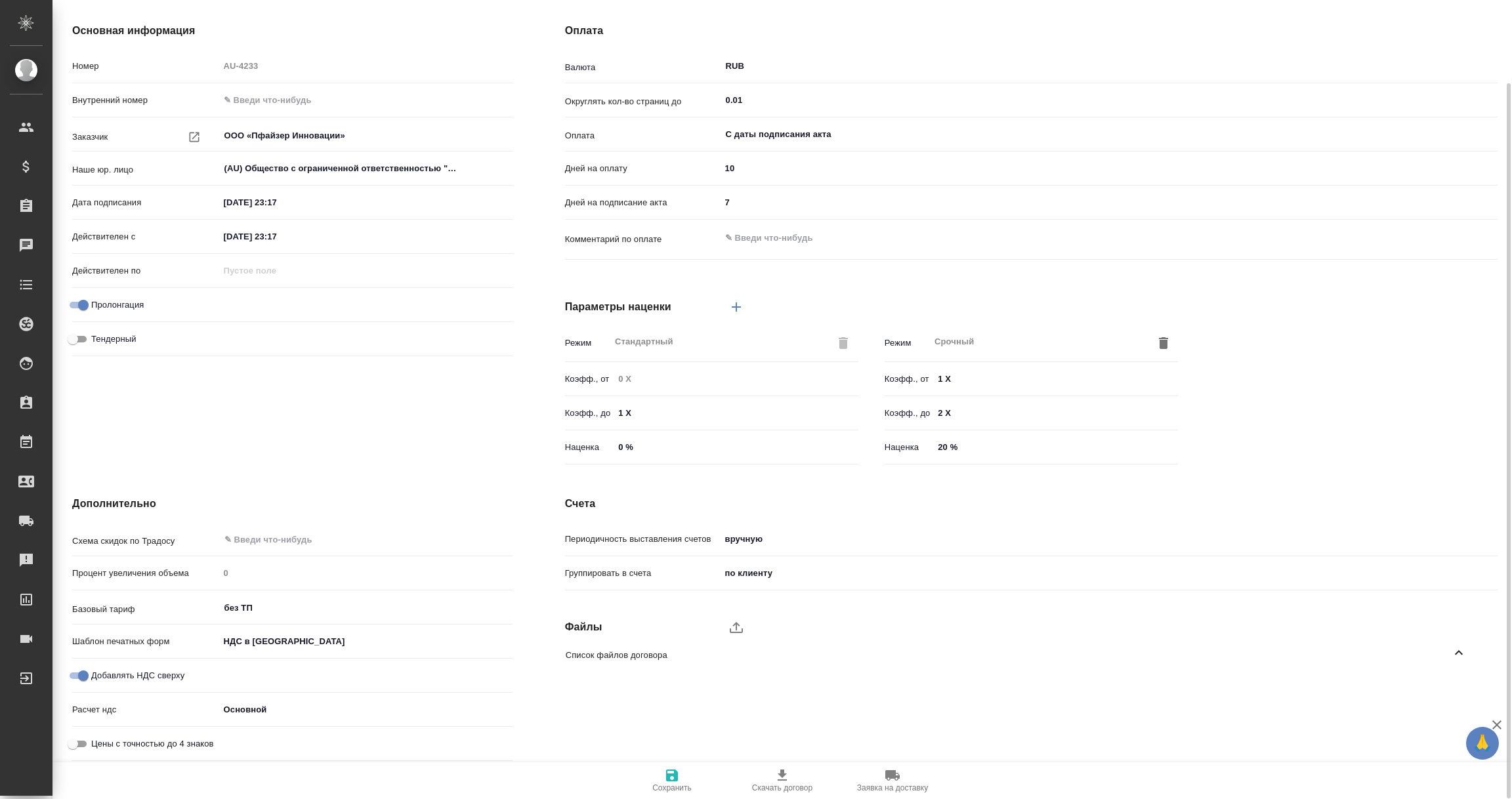
scroll to position [0, 0]
